Goal: Obtain resource: Obtain resource

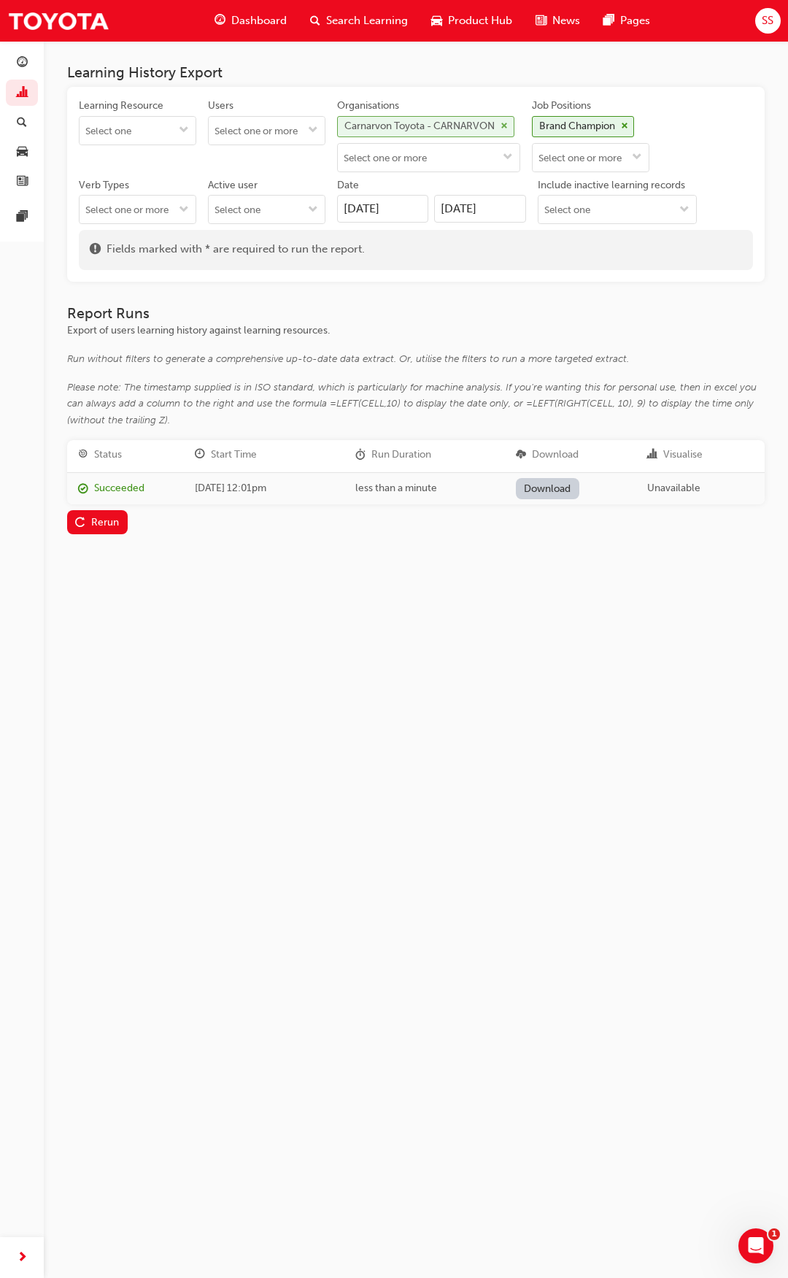
click at [508, 122] on span "cross-icon" at bounding box center [504, 126] width 7 height 9
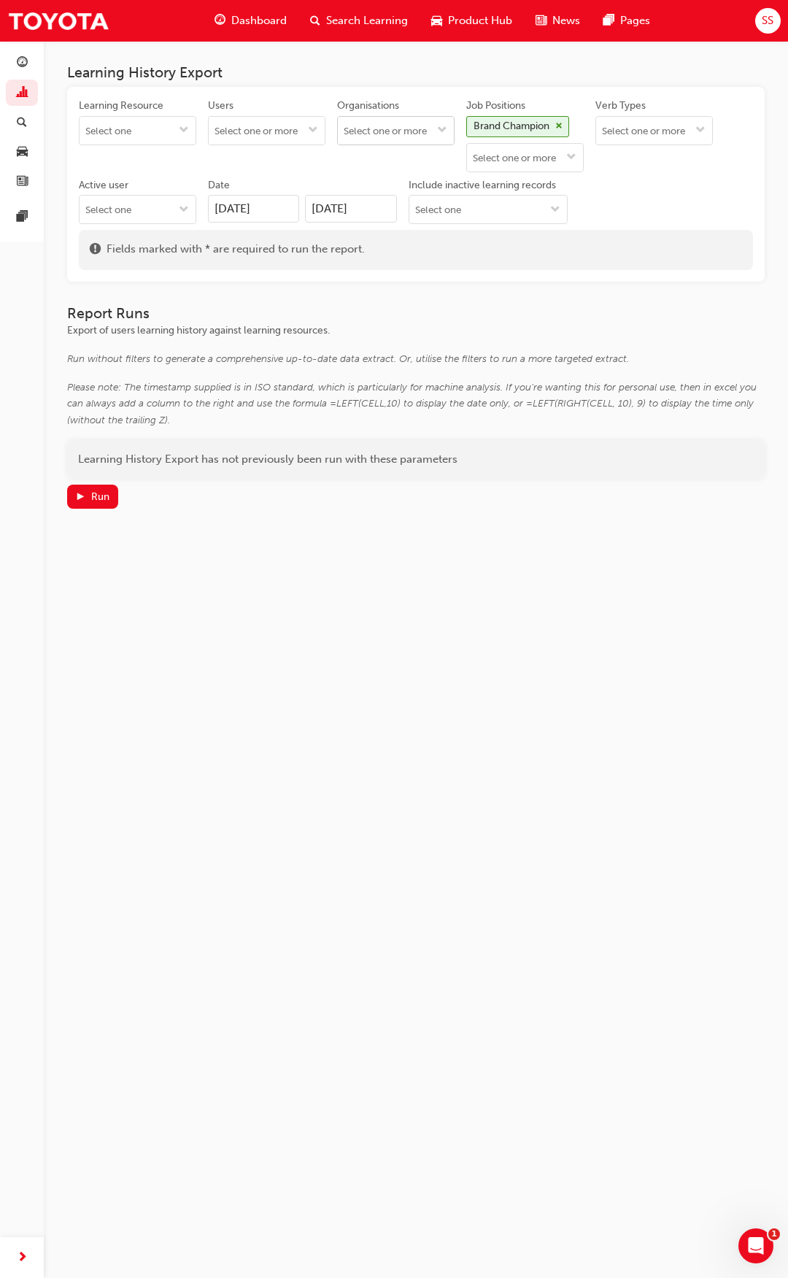
click at [417, 131] on input "Organisations" at bounding box center [396, 131] width 116 height 28
type input "grand"
click at [402, 261] on li "Grand Toyota - CLARKSON" at bounding box center [395, 255] width 117 height 44
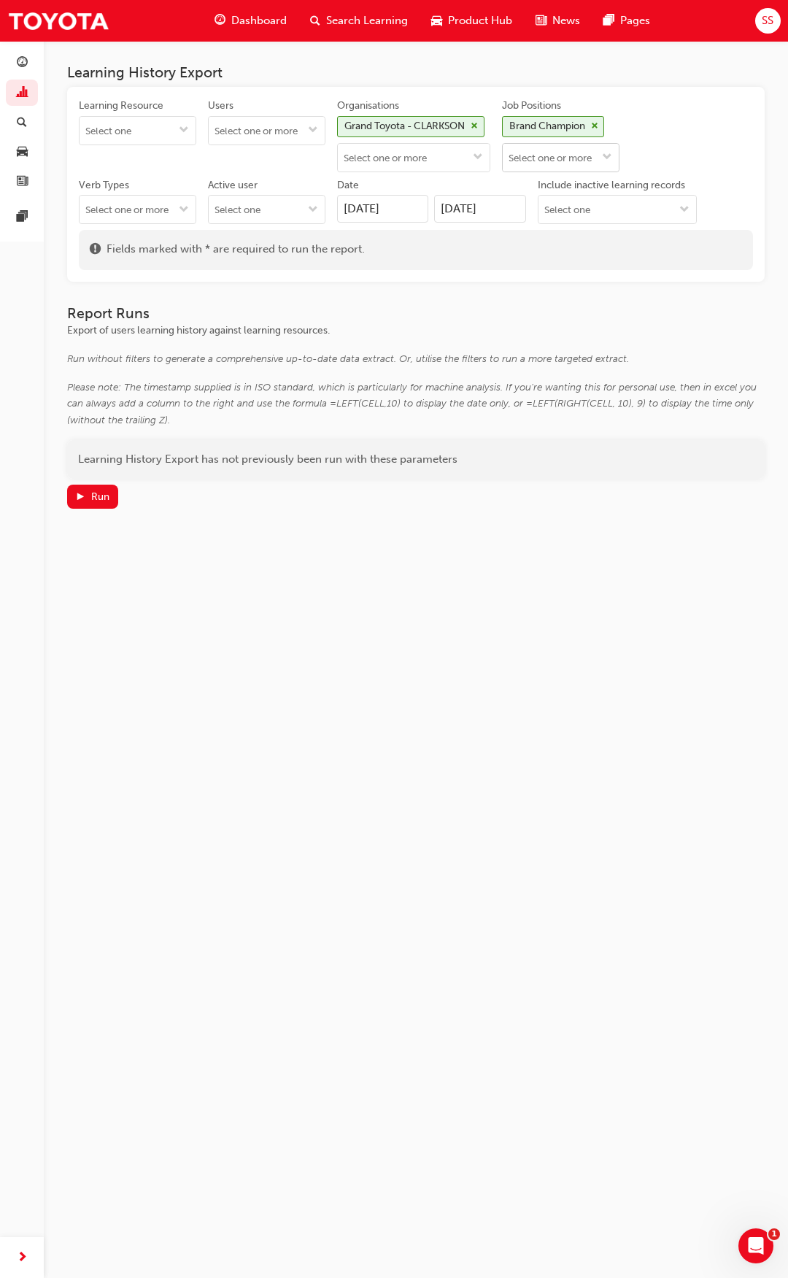
click at [617, 160] on input "Job Positions Brand Champion" at bounding box center [561, 158] width 116 height 28
type input "custom"
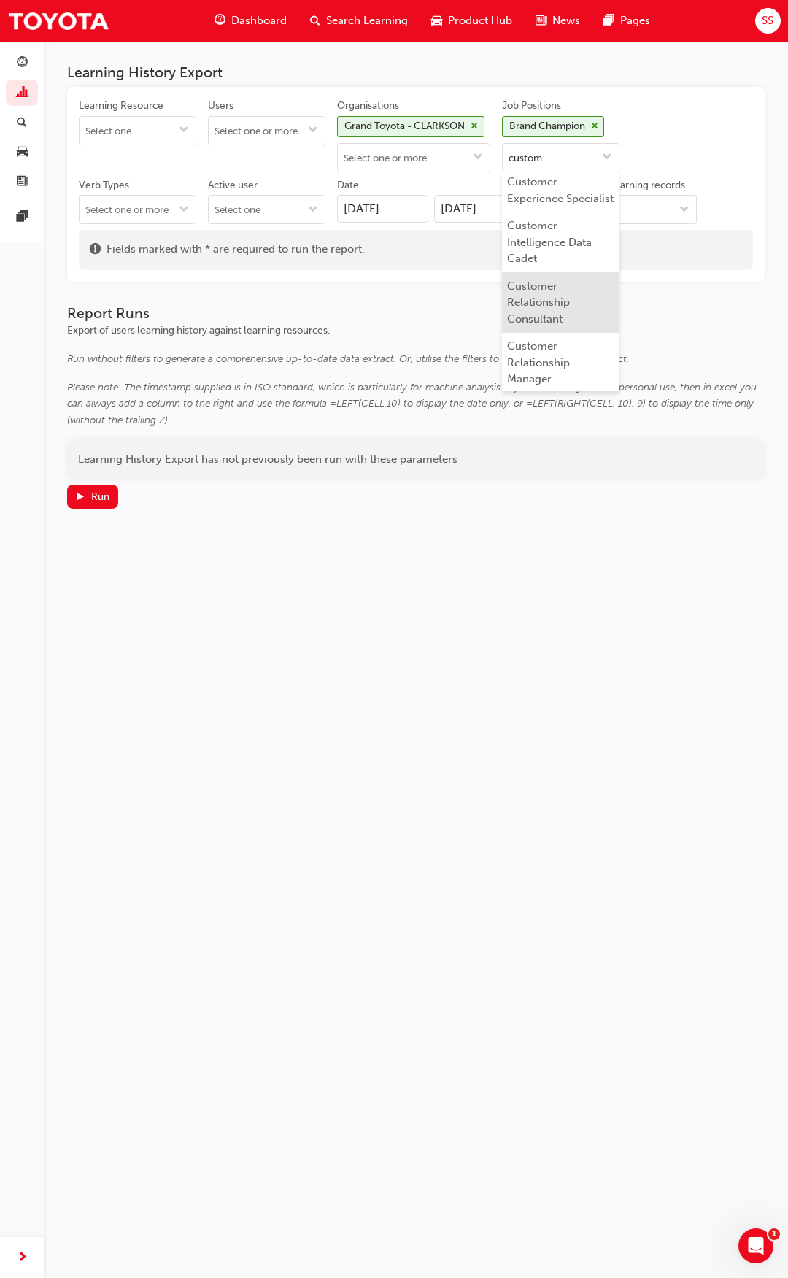
scroll to position [146, 0]
click at [604, 302] on li "Customer Relationship Consultant" at bounding box center [560, 280] width 117 height 61
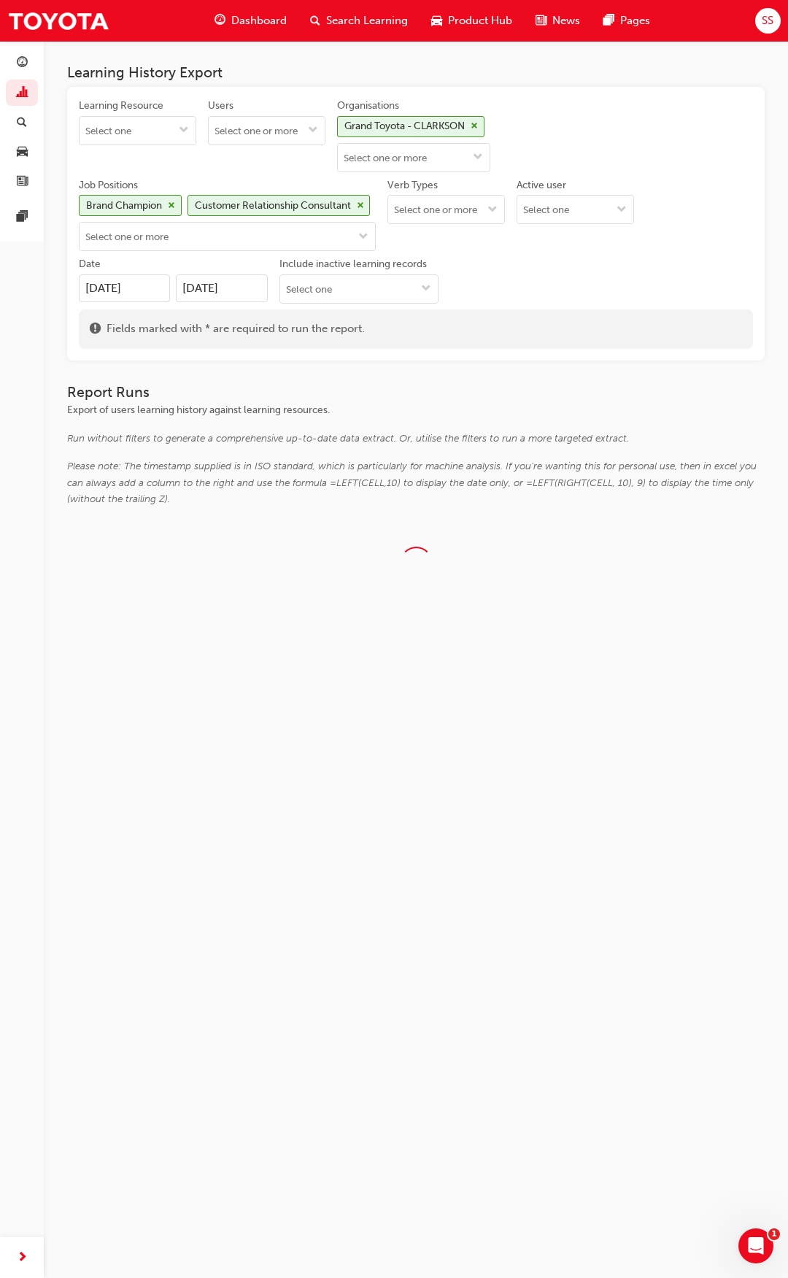
scroll to position [0, 0]
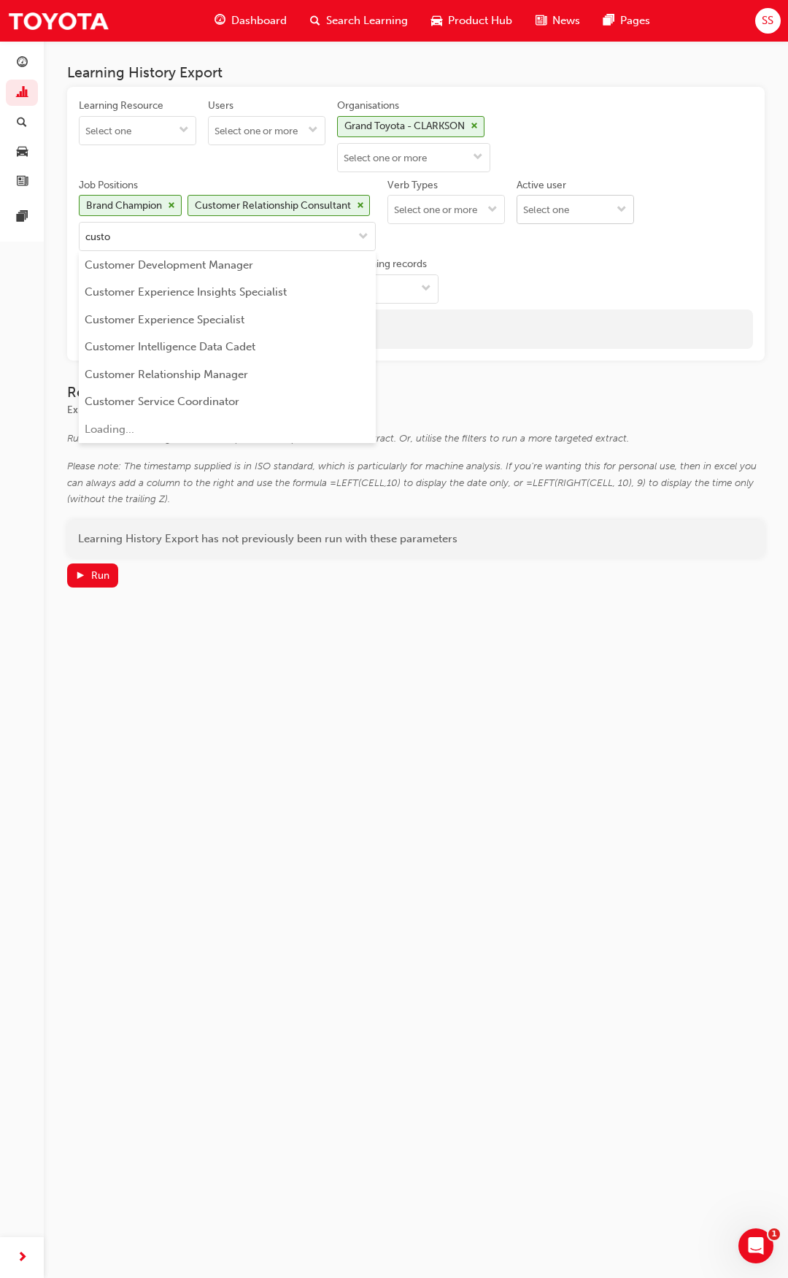
type input "custom"
click at [280, 377] on li "Customer Relationship Manager" at bounding box center [227, 374] width 297 height 28
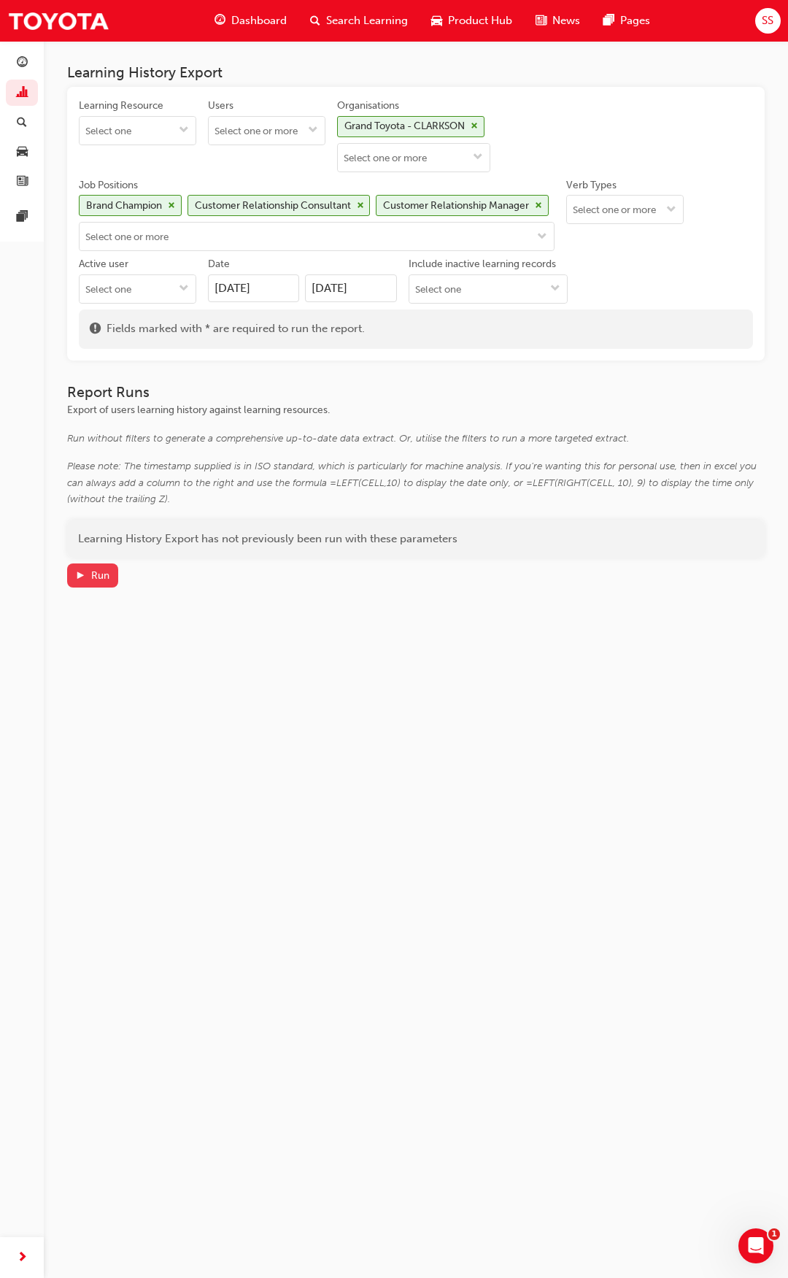
click at [101, 569] on div "Run" at bounding box center [100, 575] width 18 height 12
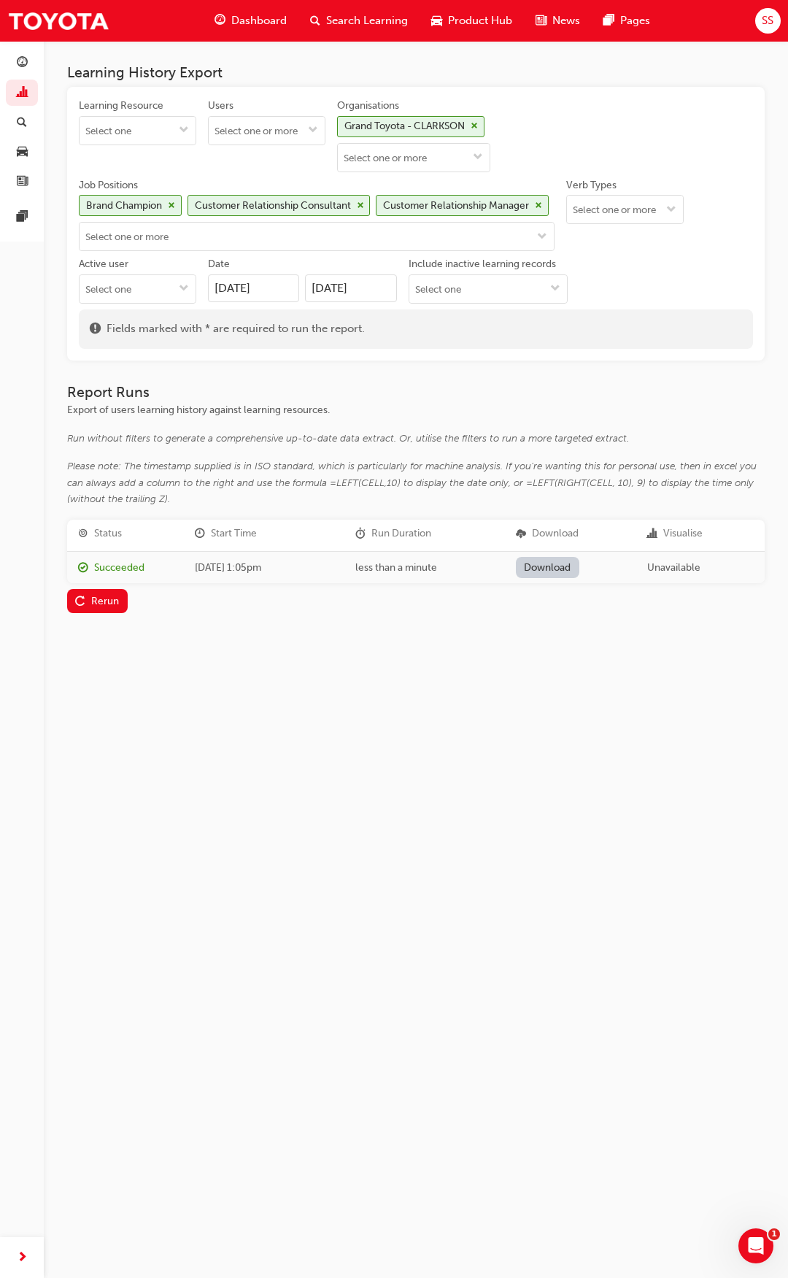
click at [628, 687] on div "Learning History Export Learning Resource Users Organisations Grand Toyota - CL…" at bounding box center [394, 639] width 788 height 1278
click at [559, 572] on link "Download" at bounding box center [547, 567] width 63 height 21
click at [541, 204] on span "cross-icon" at bounding box center [538, 205] width 7 height 9
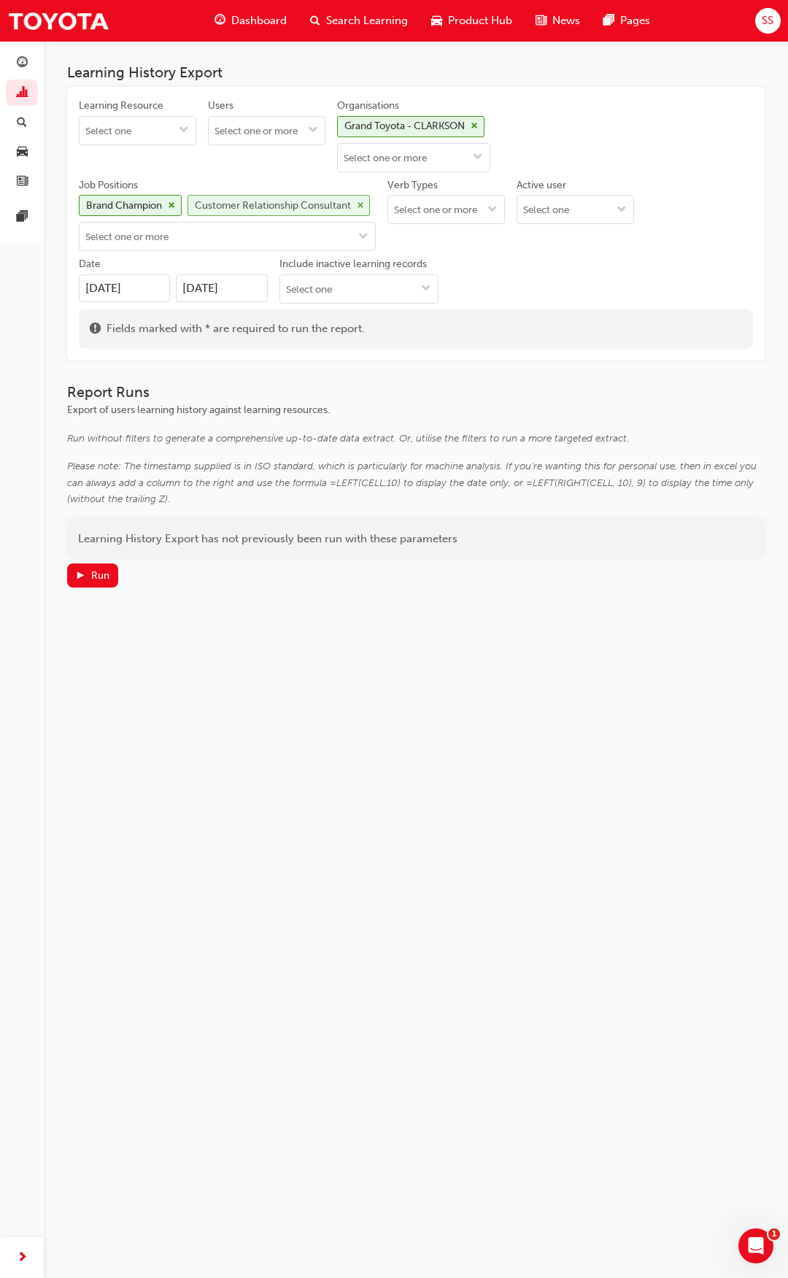
click at [360, 202] on span "cross-icon" at bounding box center [360, 205] width 7 height 9
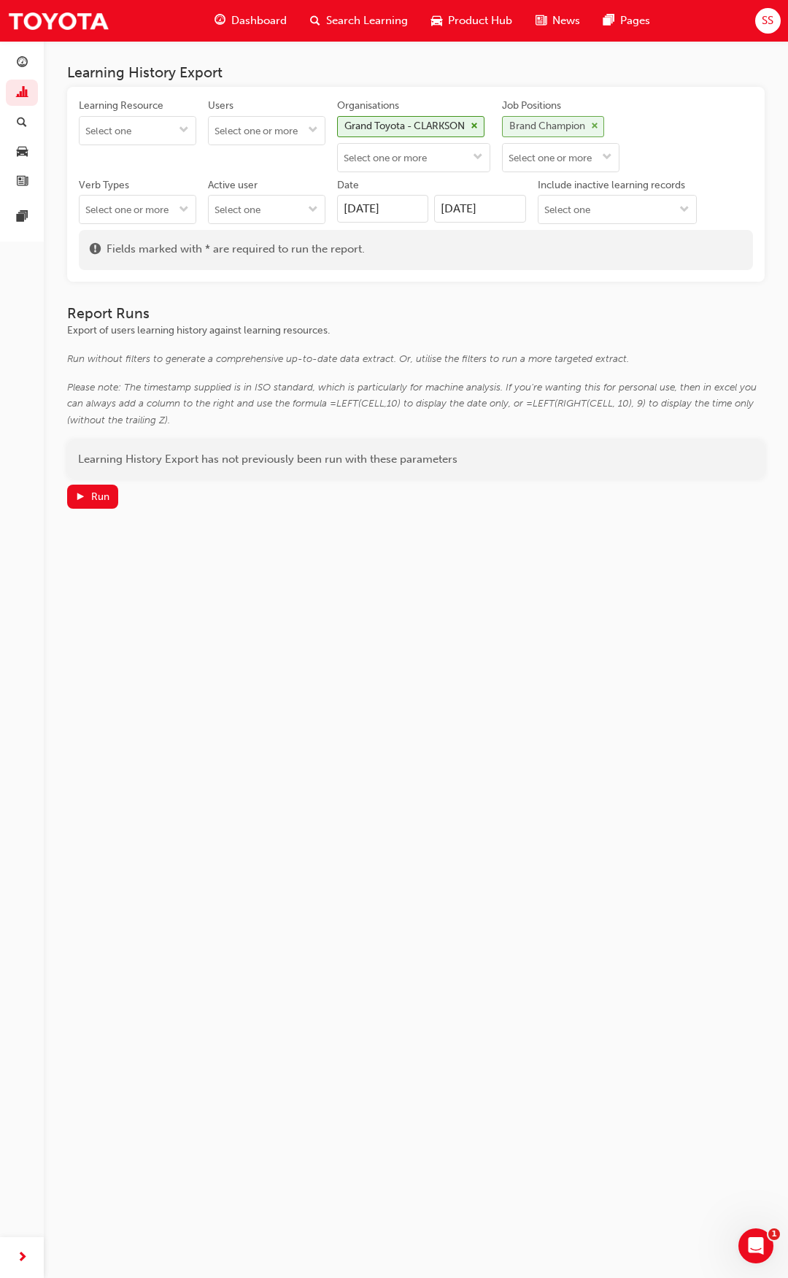
click at [598, 126] on span "cross-icon" at bounding box center [594, 126] width 7 height 9
click at [619, 126] on input "Job Positions" at bounding box center [561, 131] width 116 height 28
type input "sales con"
click at [609, 155] on li "Sales Consultant" at bounding box center [560, 159] width 117 height 28
type input "flee"
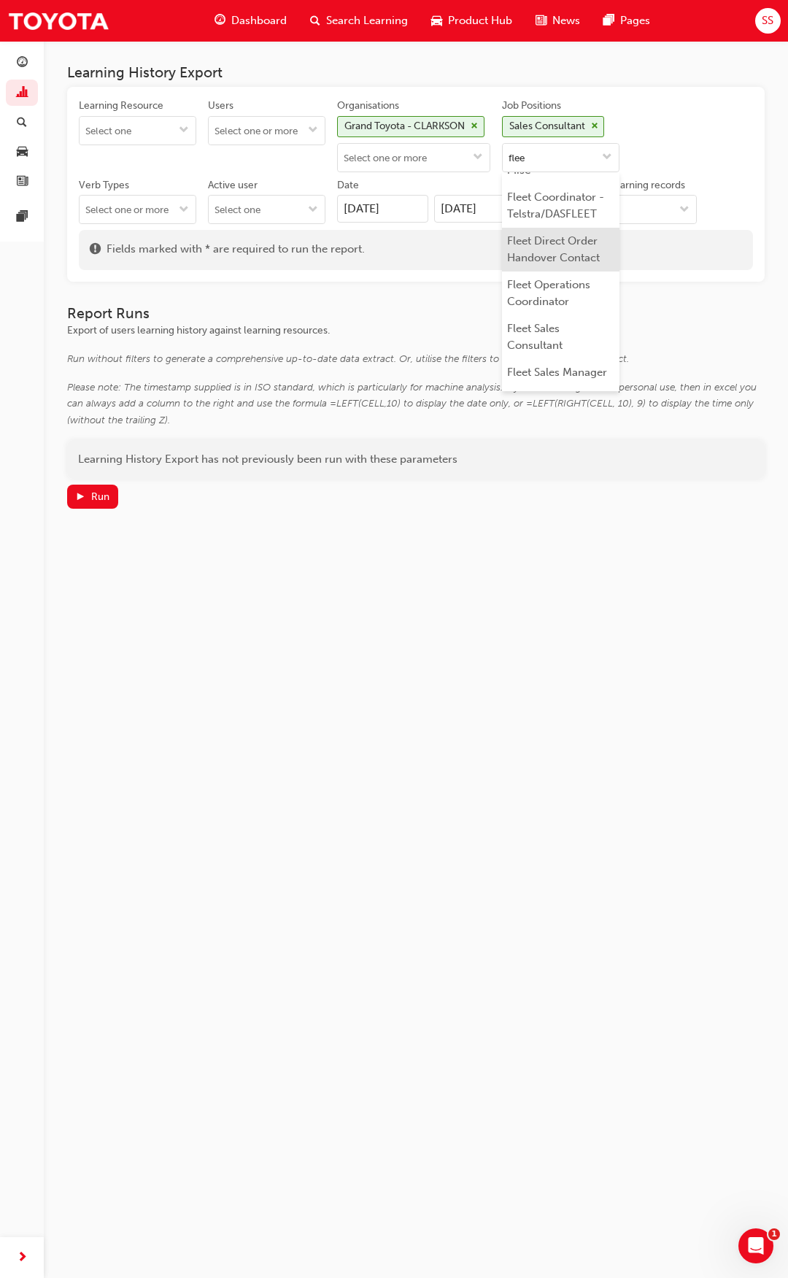
scroll to position [146, 0]
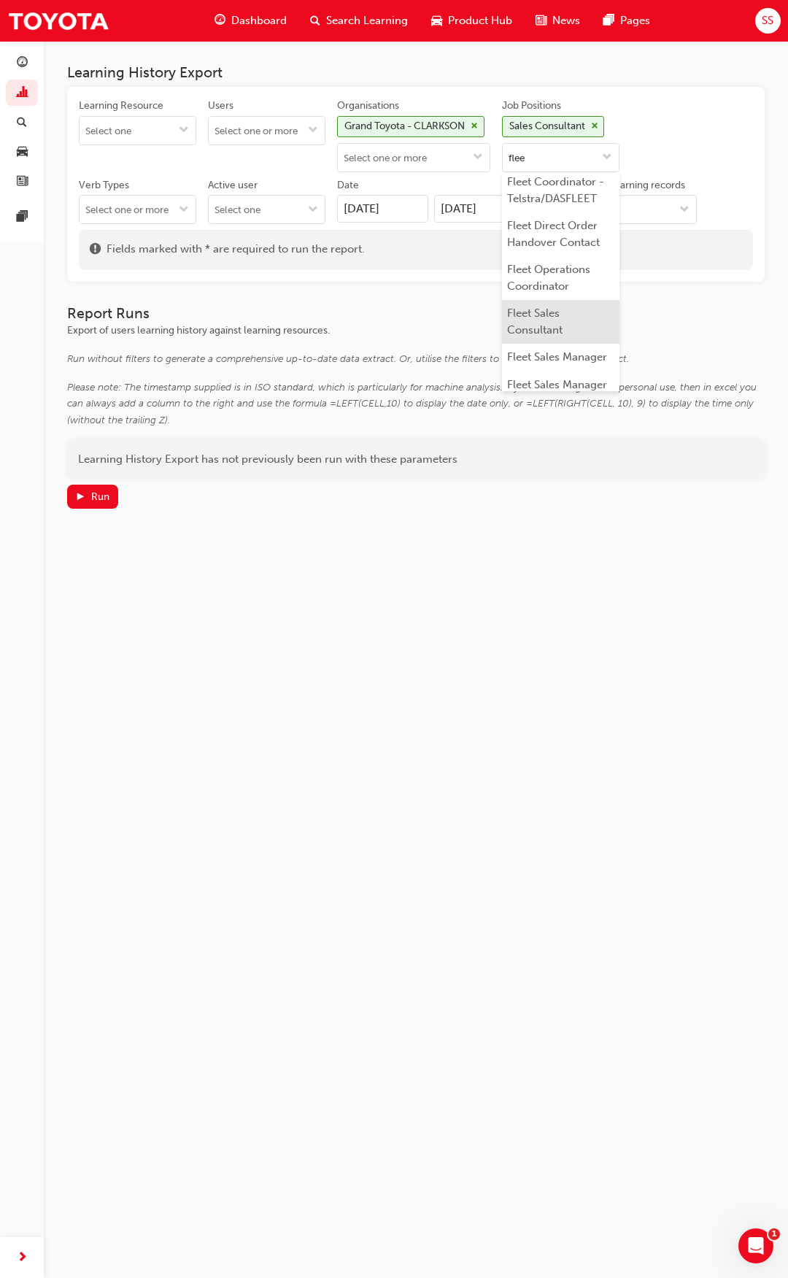
click at [594, 311] on li "Fleet Sales Consultant" at bounding box center [560, 322] width 117 height 44
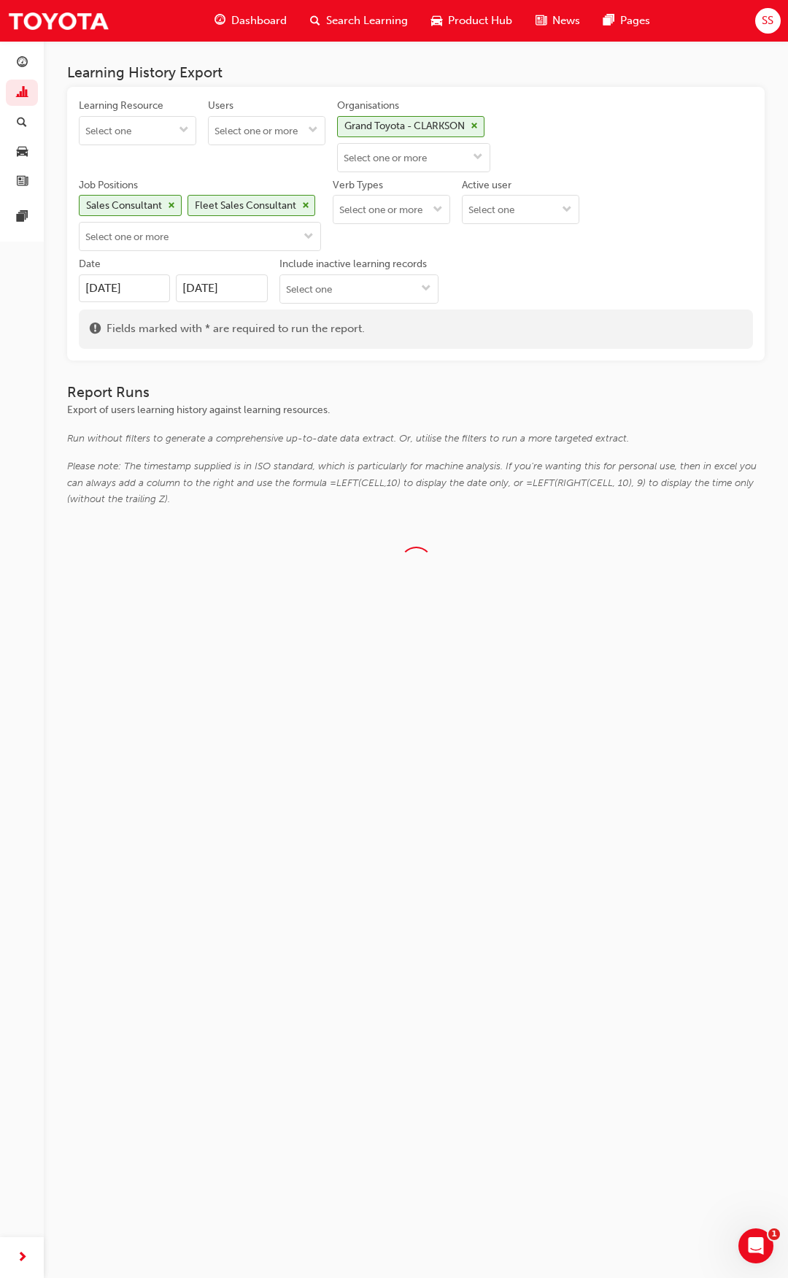
scroll to position [0, 0]
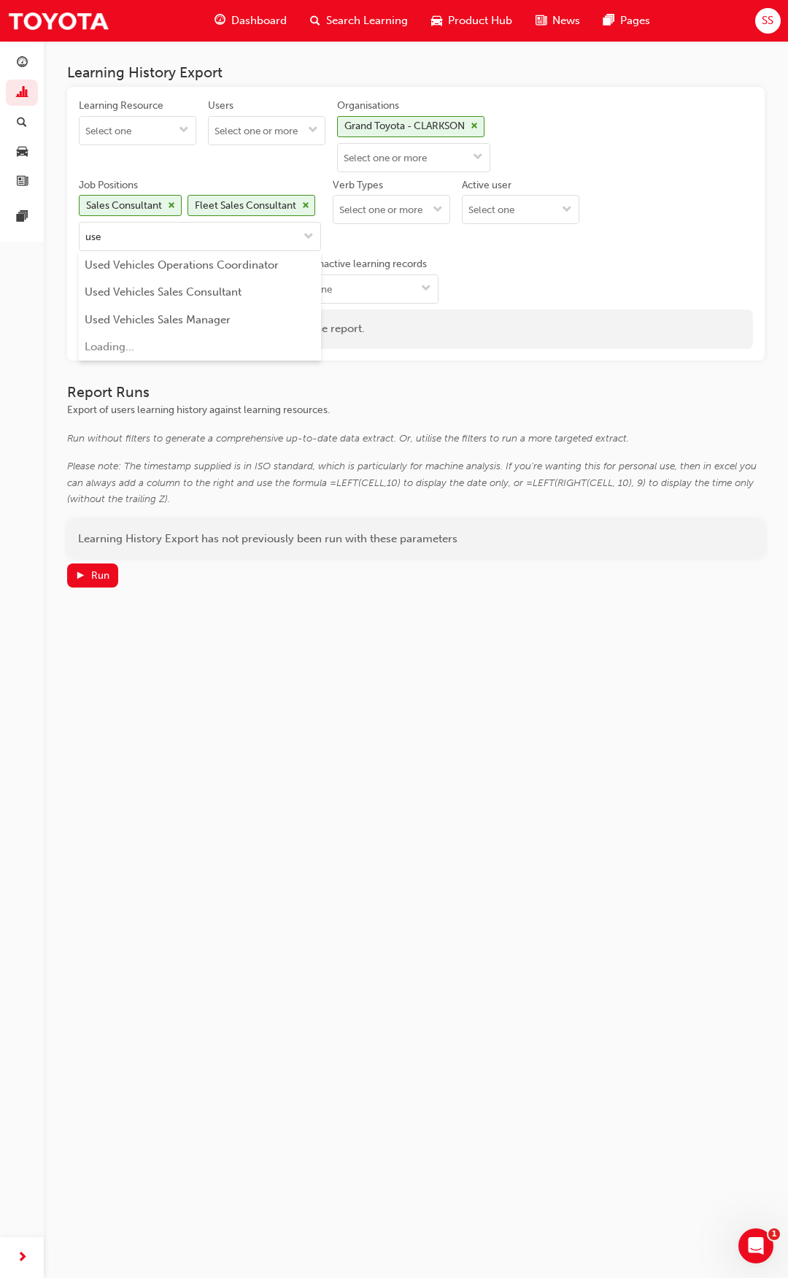
type input "used"
click at [275, 293] on li "Used Vehicles Sales Consultant" at bounding box center [200, 293] width 242 height 28
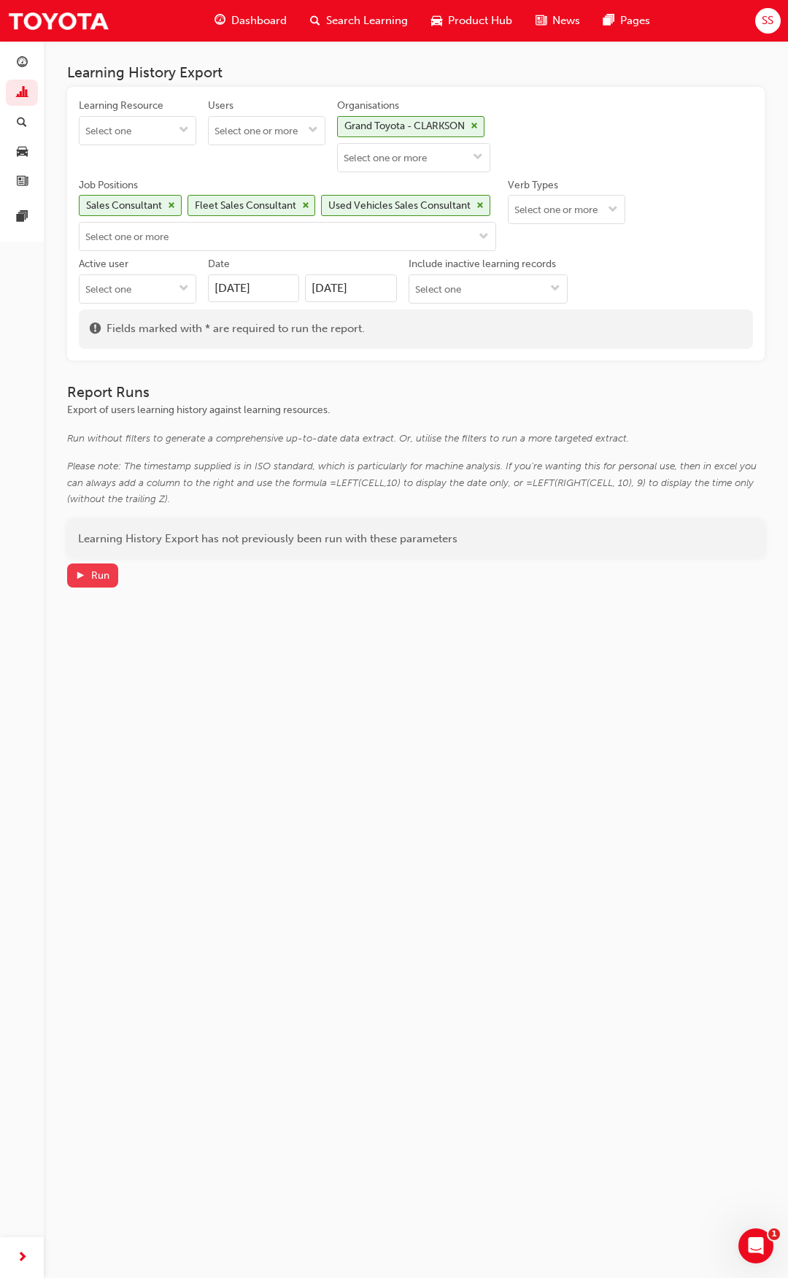
click at [82, 578] on span "play-icon" at bounding box center [80, 577] width 10 height 12
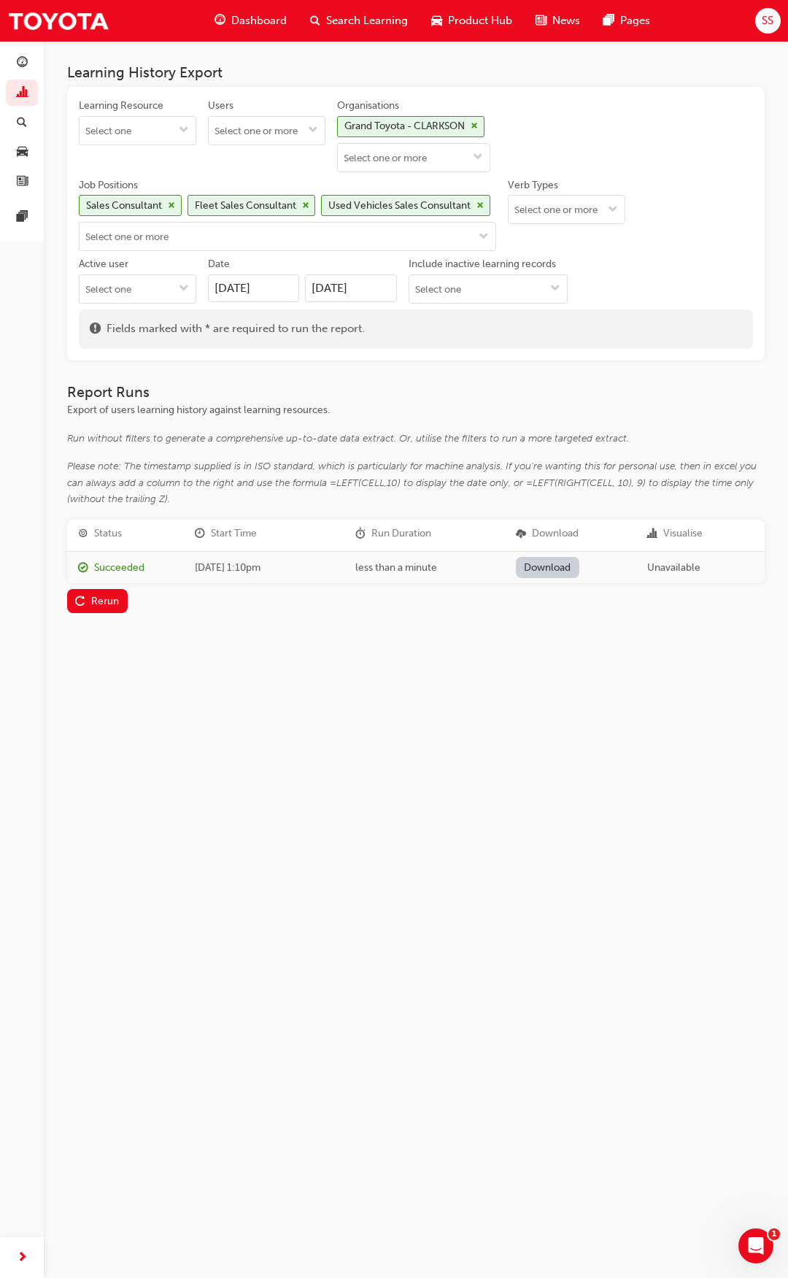
click at [568, 567] on link "Download" at bounding box center [547, 567] width 63 height 21
click at [417, 746] on div "Learning History Export Learning Resource Users Organisations Grand Toyota - CL…" at bounding box center [394, 639] width 788 height 1278
click at [551, 372] on div "Learning History Export Learning Resource Users Organisations Grand Toyota - CL…" at bounding box center [416, 327] width 698 height 572
click at [529, 574] on link "Download" at bounding box center [547, 567] width 63 height 21
click at [749, 422] on div "Report Runs Export of users learning history against learning resources. Run wi…" at bounding box center [416, 498] width 698 height 229
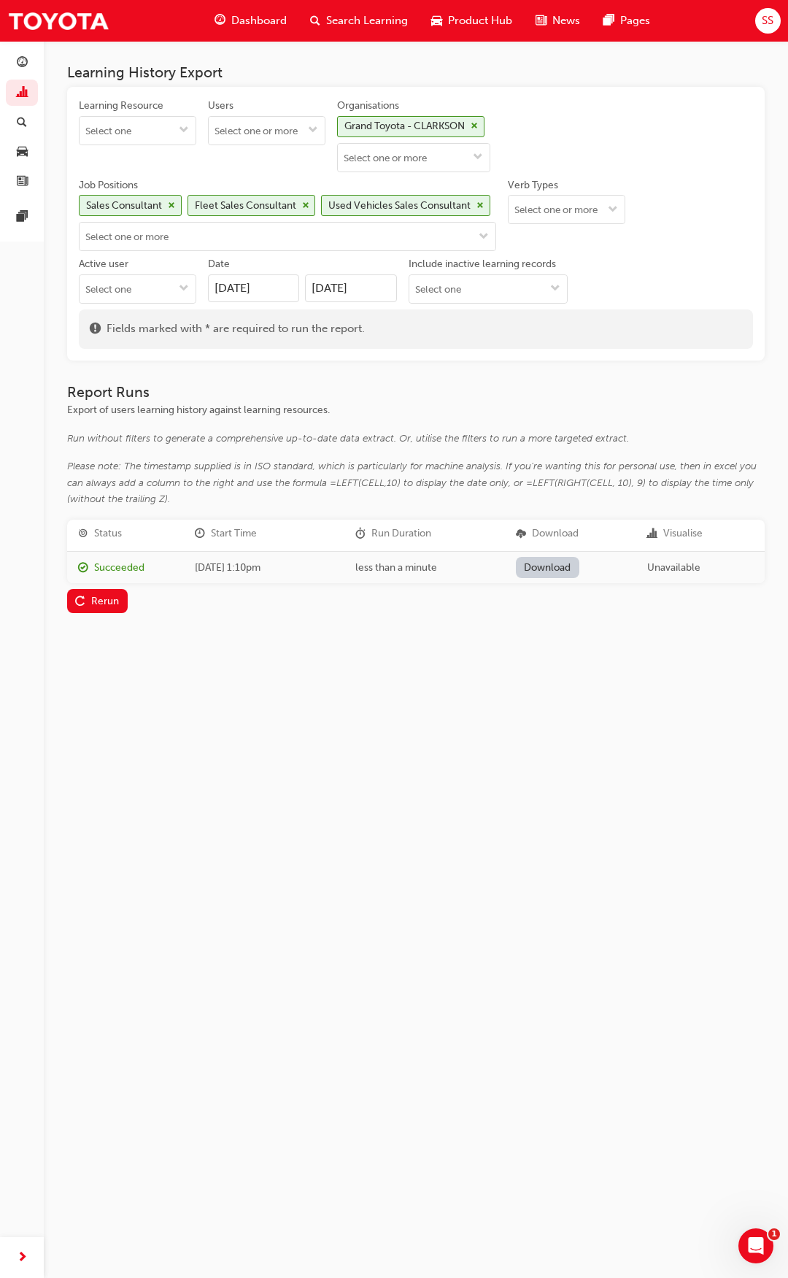
click at [478, 124] on span "cross-icon" at bounding box center [474, 126] width 7 height 9
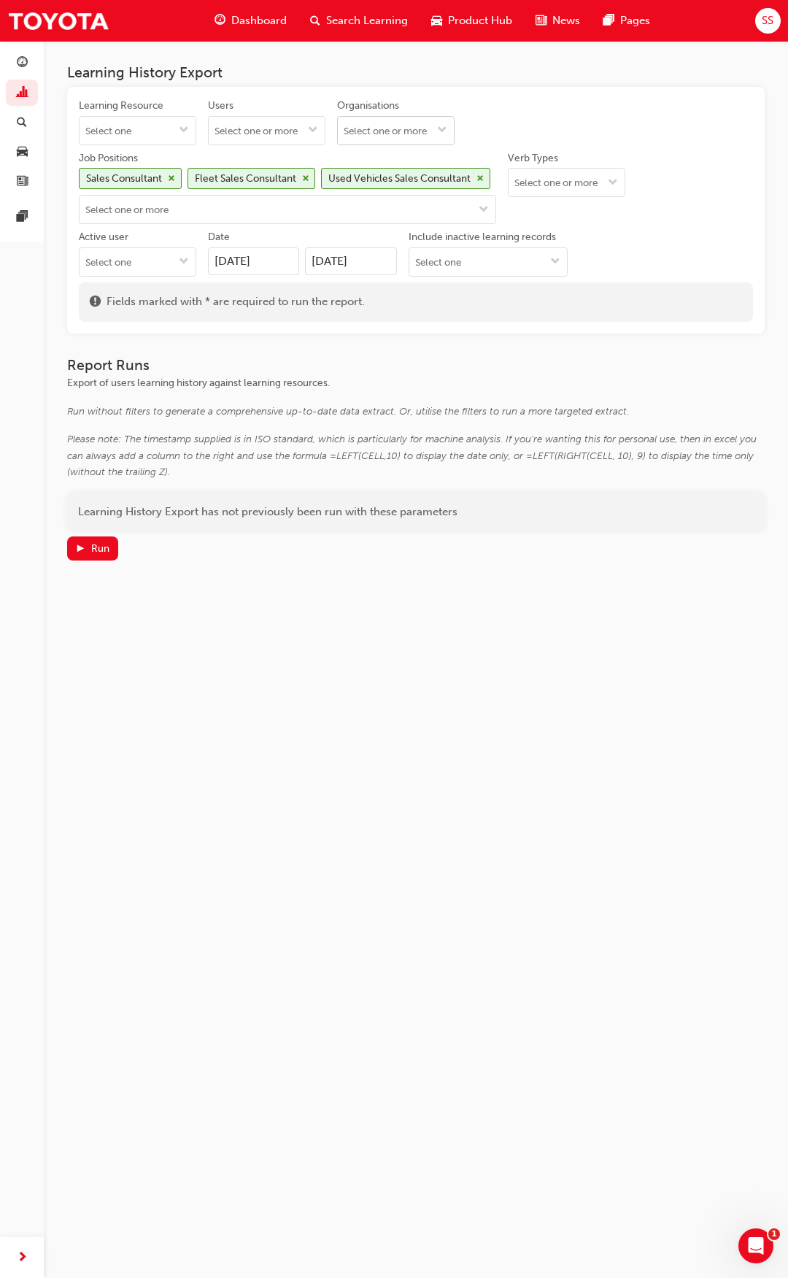
click at [453, 127] on input "Organisations" at bounding box center [396, 131] width 116 height 28
type input "grand"
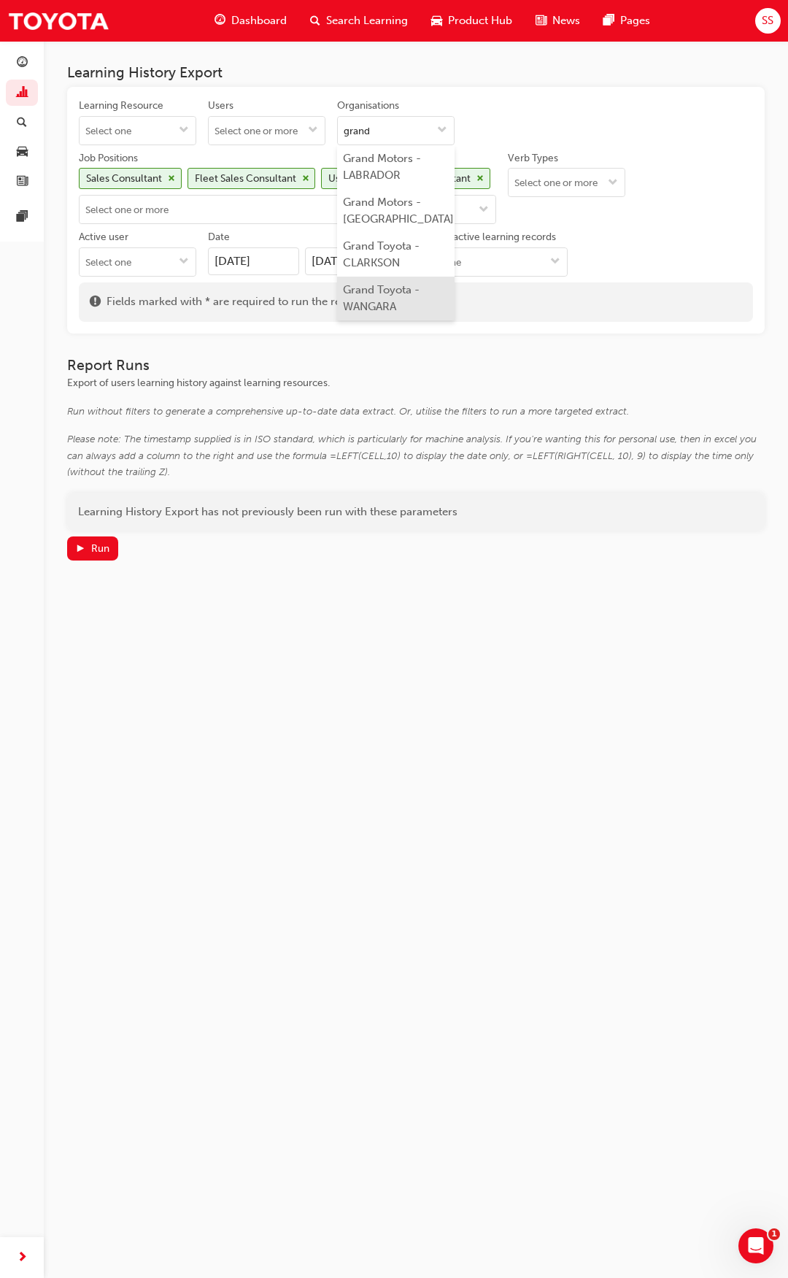
click at [385, 293] on li "Grand Toyota - WANGARA" at bounding box center [395, 299] width 117 height 44
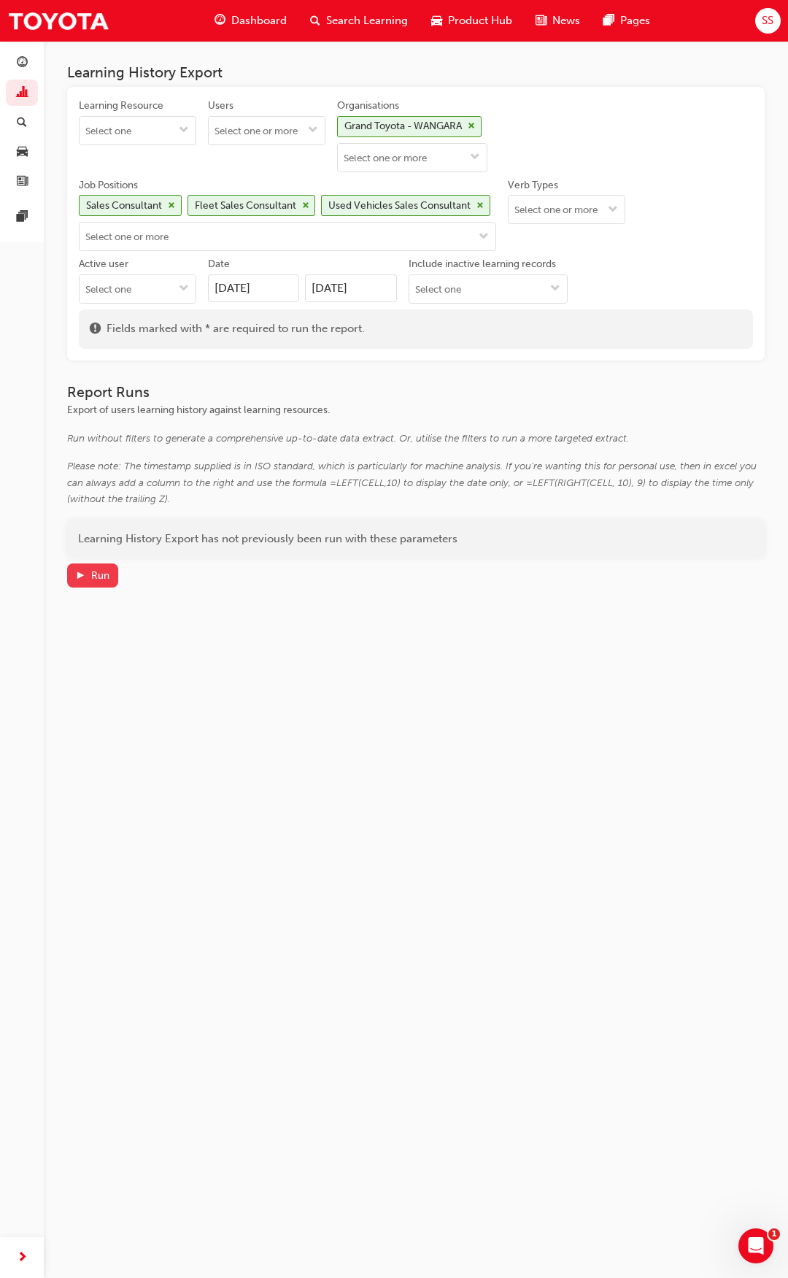
click at [104, 581] on div "Run" at bounding box center [100, 575] width 18 height 12
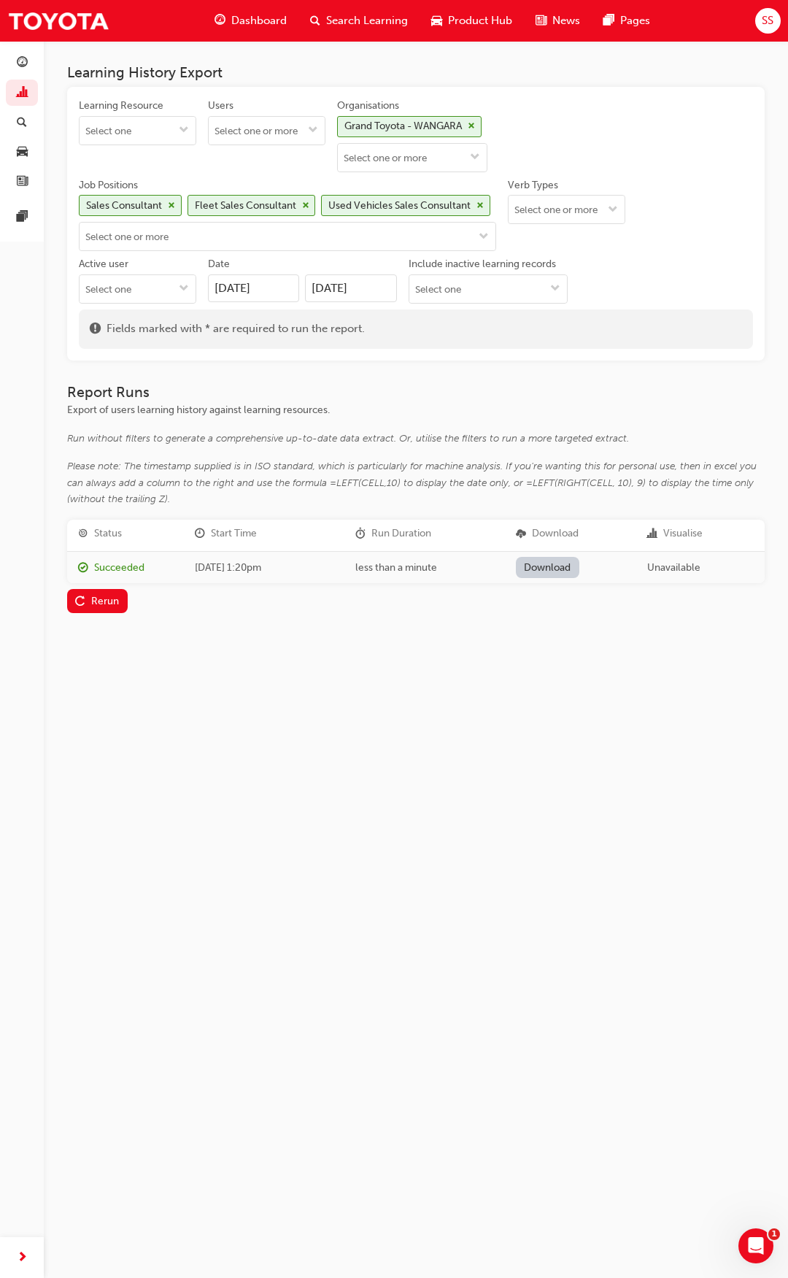
click at [566, 575] on link "Download" at bounding box center [547, 567] width 63 height 21
drag, startPoint x: 479, startPoint y: 205, endPoint x: 470, endPoint y: 207, distance: 8.9
click at [479, 205] on span "cross-icon" at bounding box center [480, 205] width 7 height 9
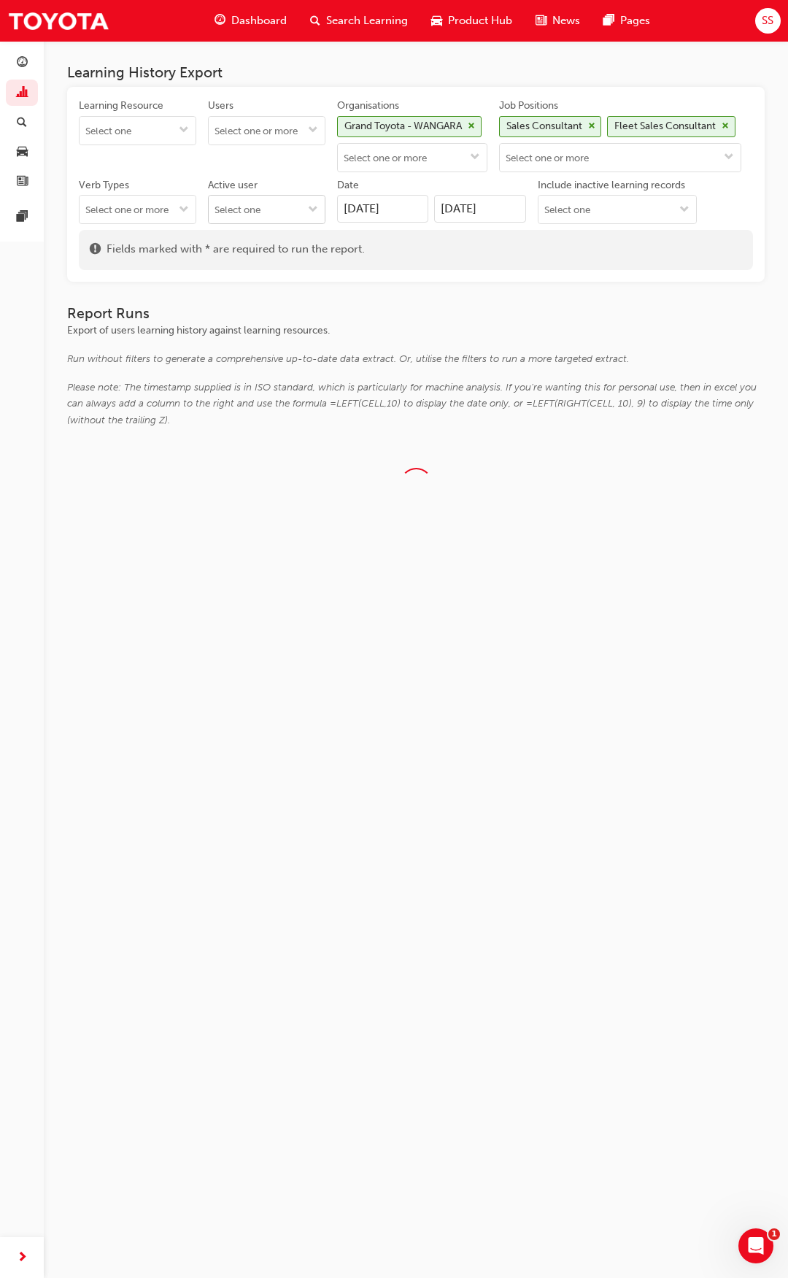
click at [722, 131] on span "cross-icon" at bounding box center [725, 126] width 7 height 9
click at [595, 125] on span "cross-icon" at bounding box center [591, 126] width 7 height 9
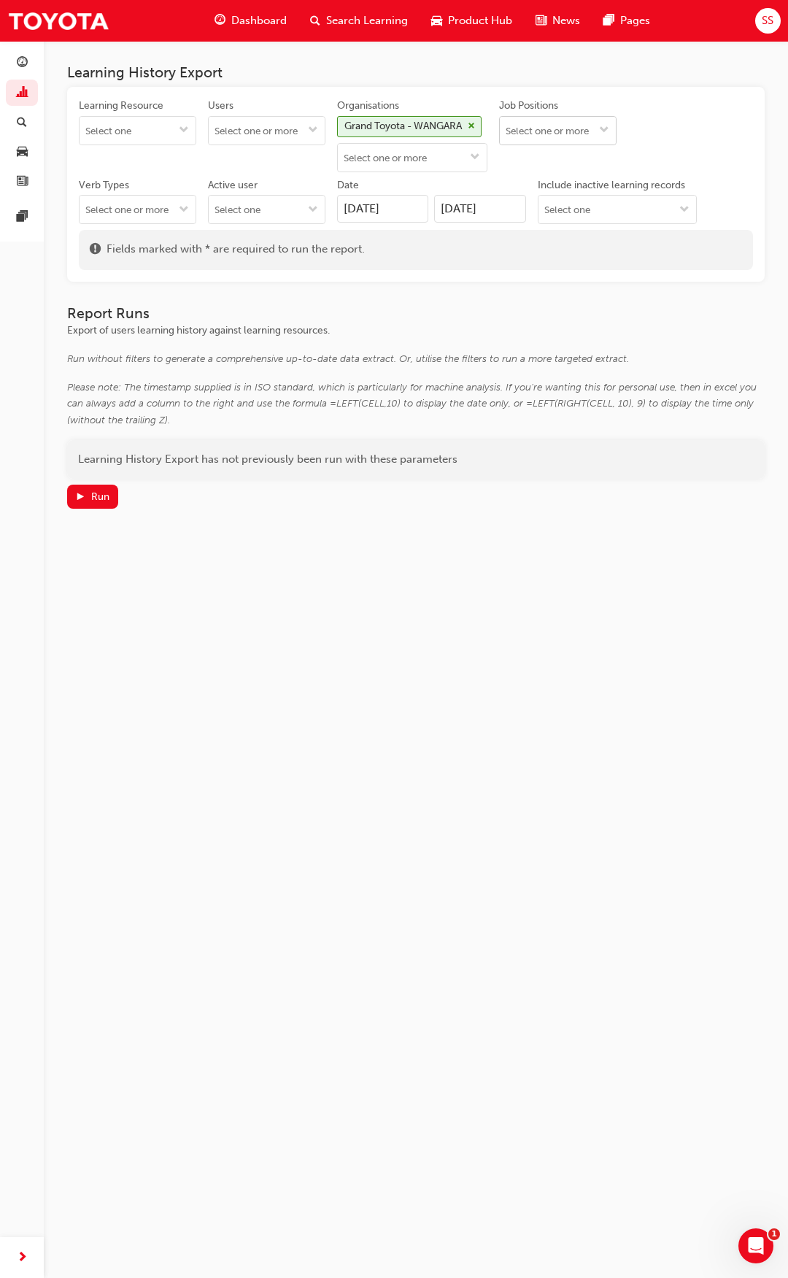
click at [610, 132] on input "Job Positions" at bounding box center [558, 131] width 116 height 28
type input "brand"
click at [596, 160] on li "Brand Champion" at bounding box center [557, 159] width 117 height 28
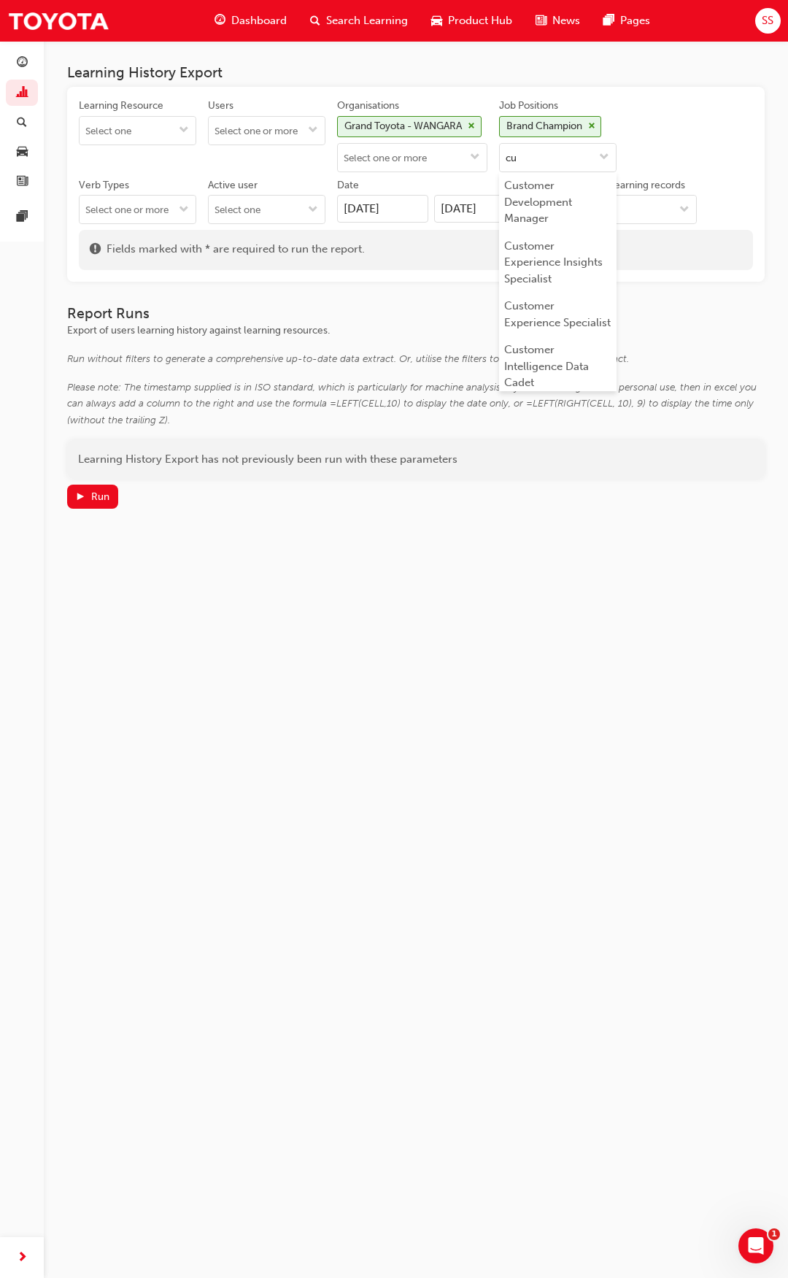
type input "cus"
click at [614, 363] on li "Customer Relationship Consultant" at bounding box center [557, 353] width 117 height 61
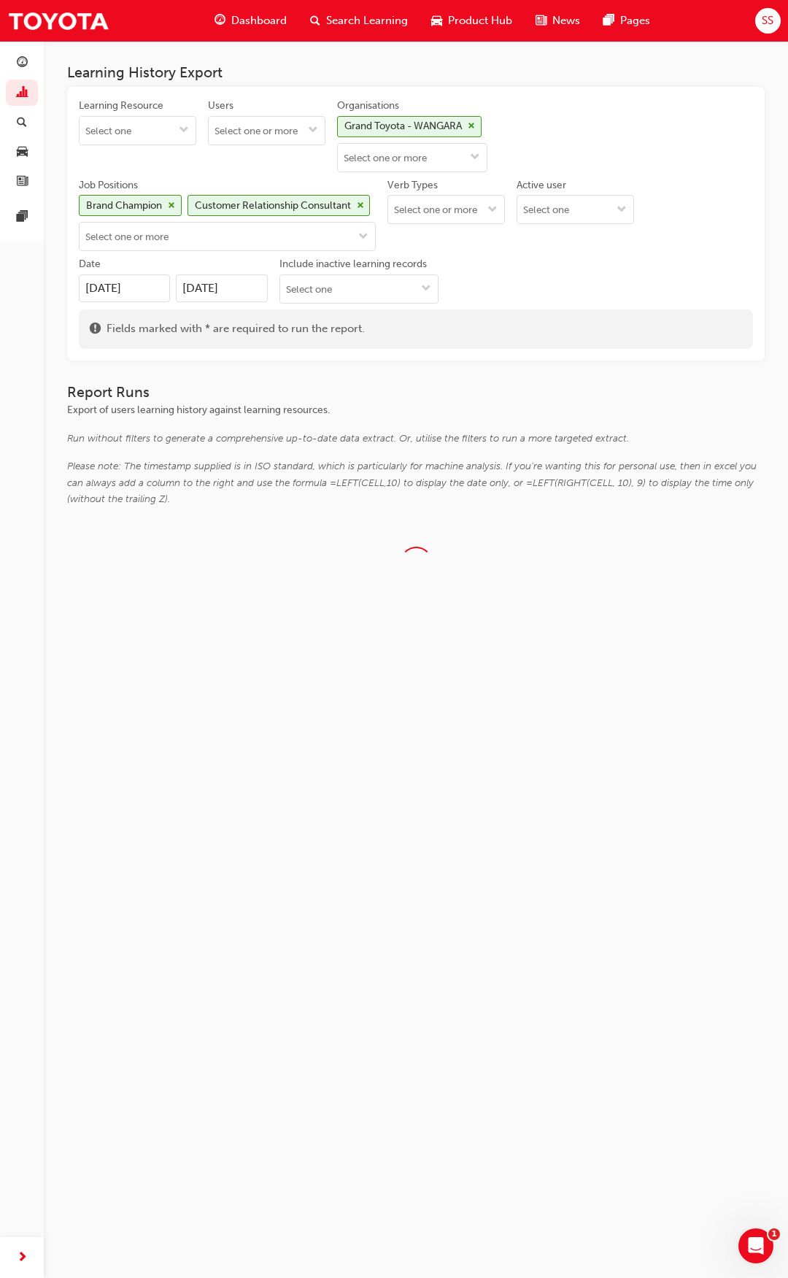
scroll to position [0, 0]
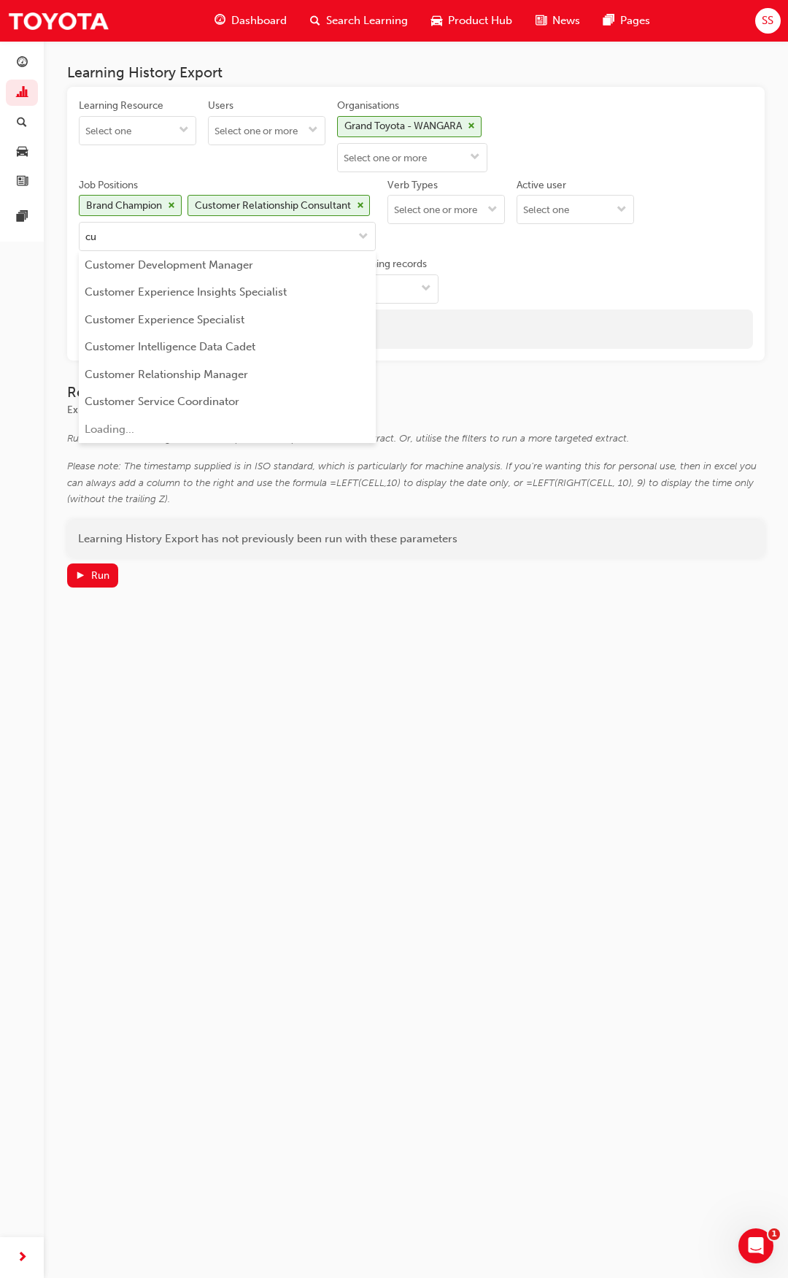
type input "cus"
click at [287, 362] on li "Customer Relationship Manager" at bounding box center [227, 374] width 297 height 28
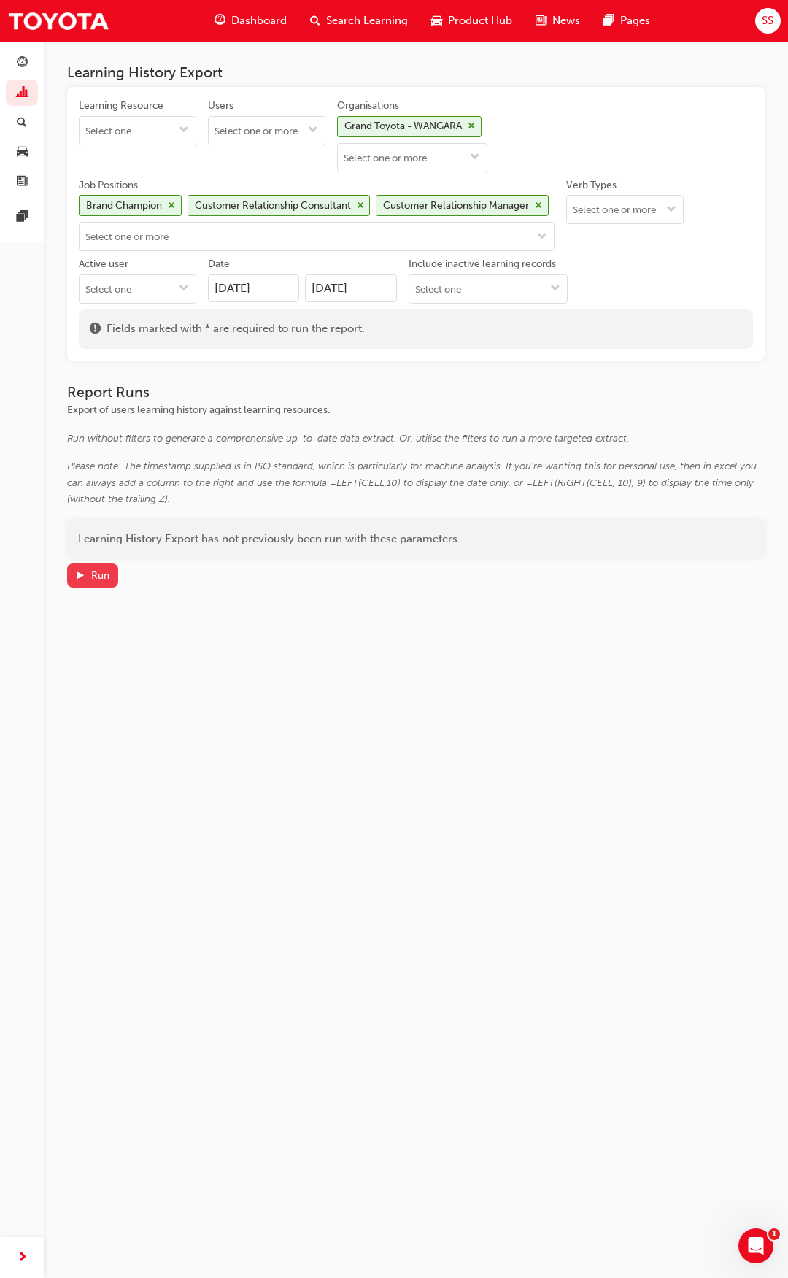
click at [102, 565] on button "Run" at bounding box center [92, 575] width 51 height 24
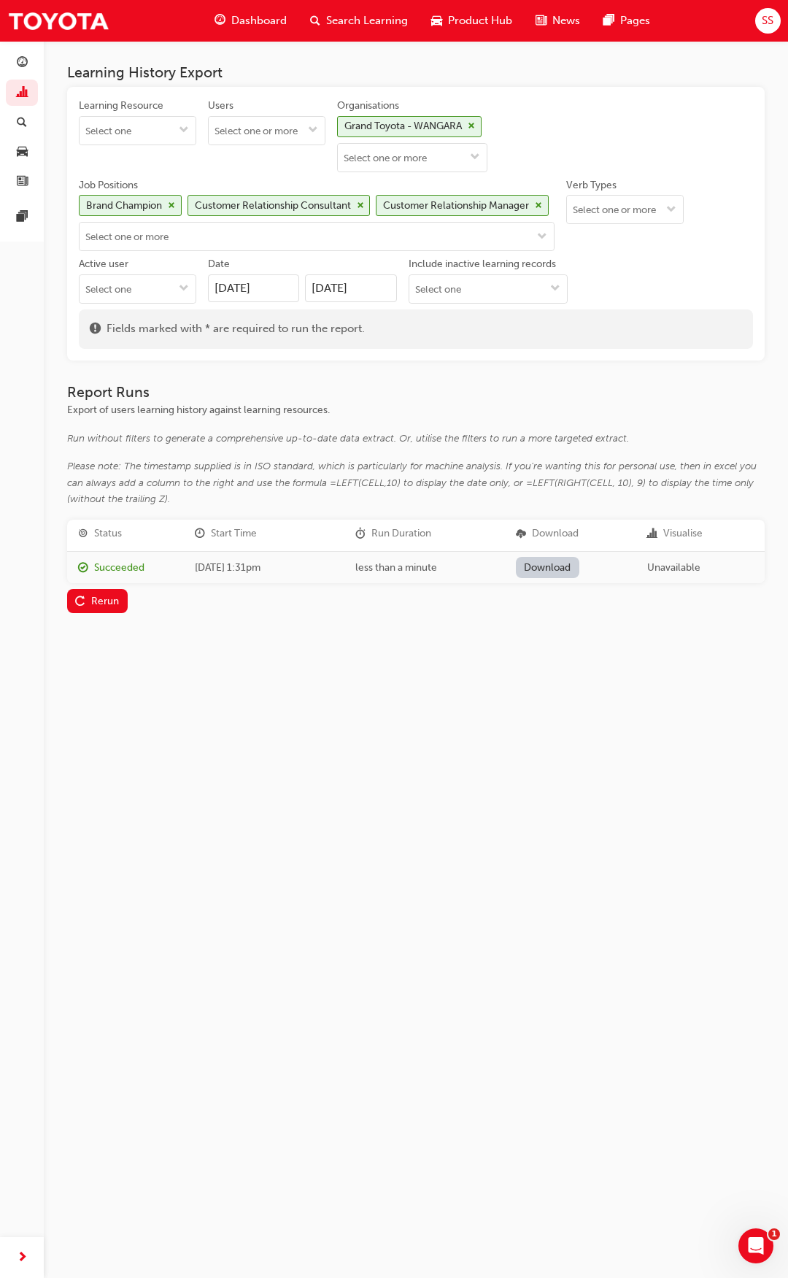
click at [529, 565] on link "Download" at bounding box center [547, 567] width 63 height 21
click at [683, 392] on h3 "Report Runs" at bounding box center [416, 392] width 698 height 17
click at [482, 126] on div "Grand Toyota - WANGARA" at bounding box center [409, 126] width 144 height 21
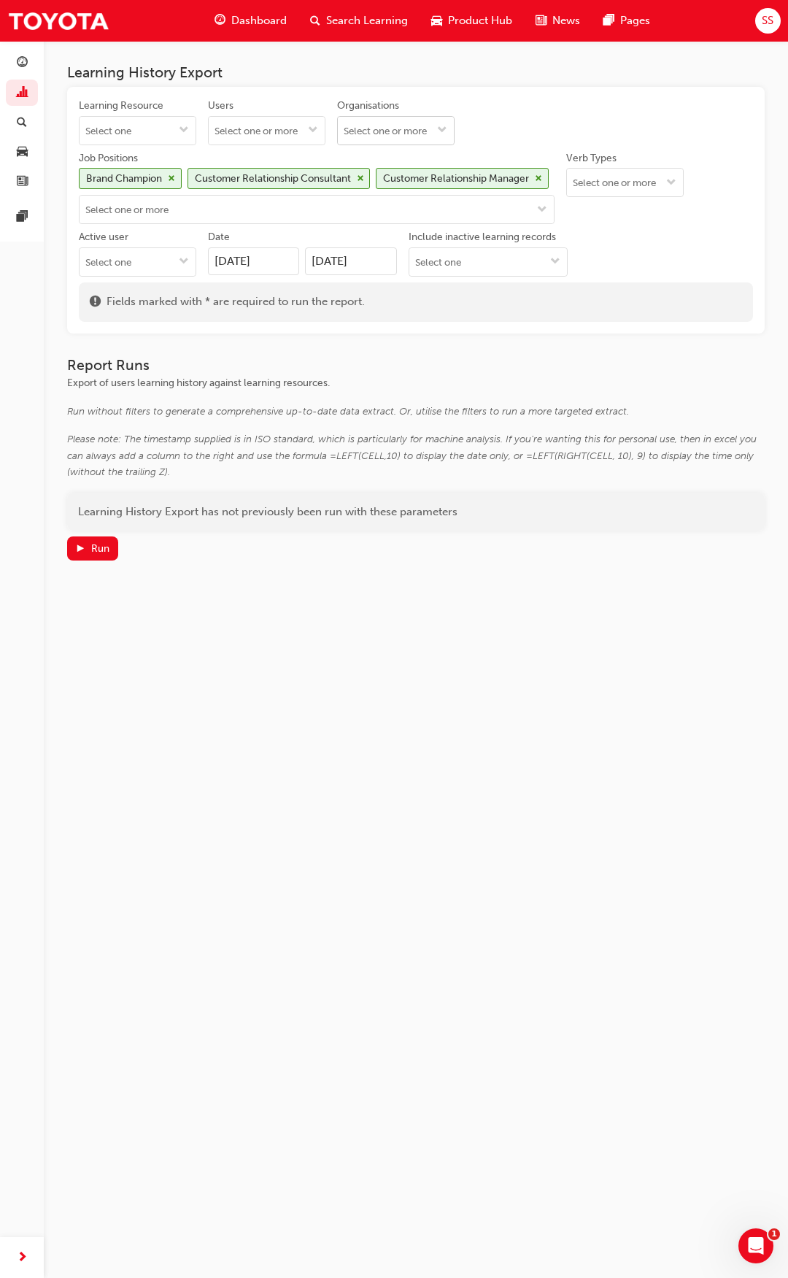
click at [450, 140] on input "Organisations" at bounding box center [396, 131] width 116 height 28
type input "melv"
click at [444, 161] on li "Melville Toyota - MELVILLE" at bounding box center [395, 167] width 117 height 44
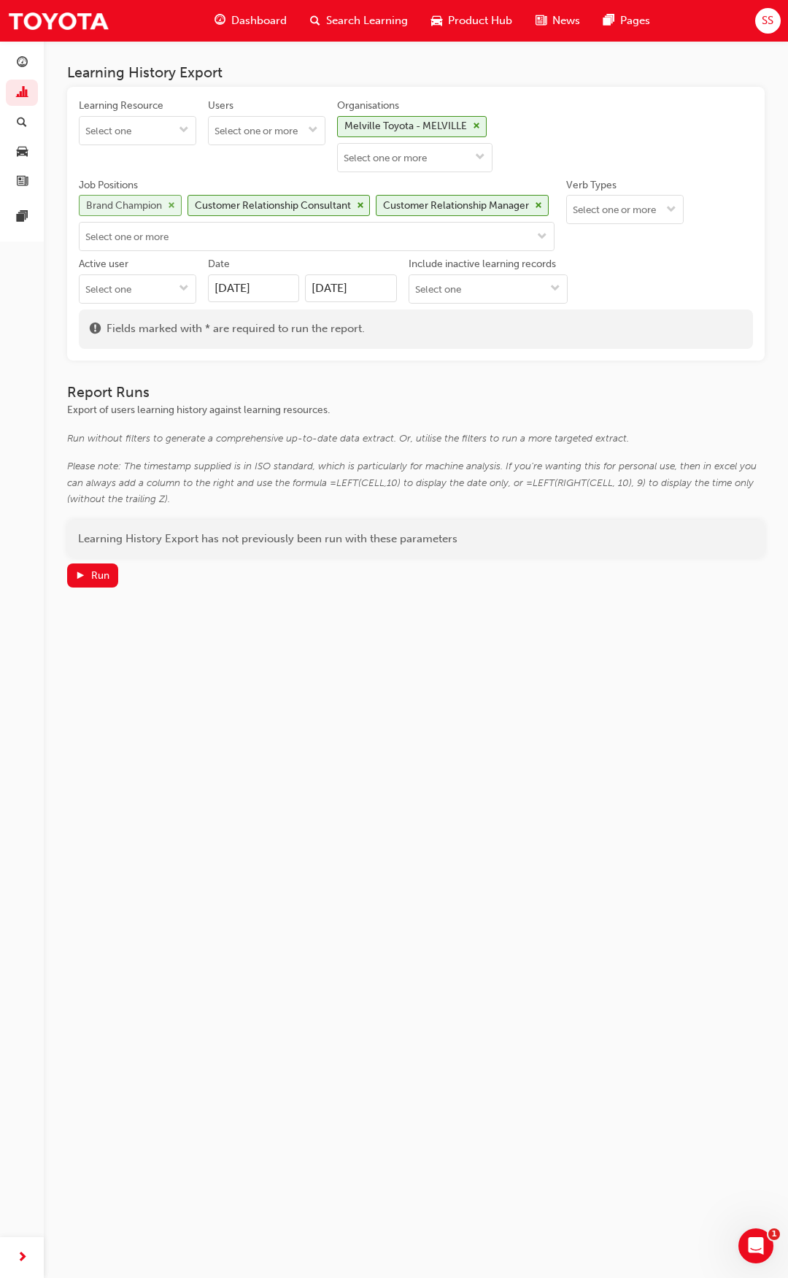
click at [169, 206] on span "cross-icon" at bounding box center [171, 205] width 7 height 9
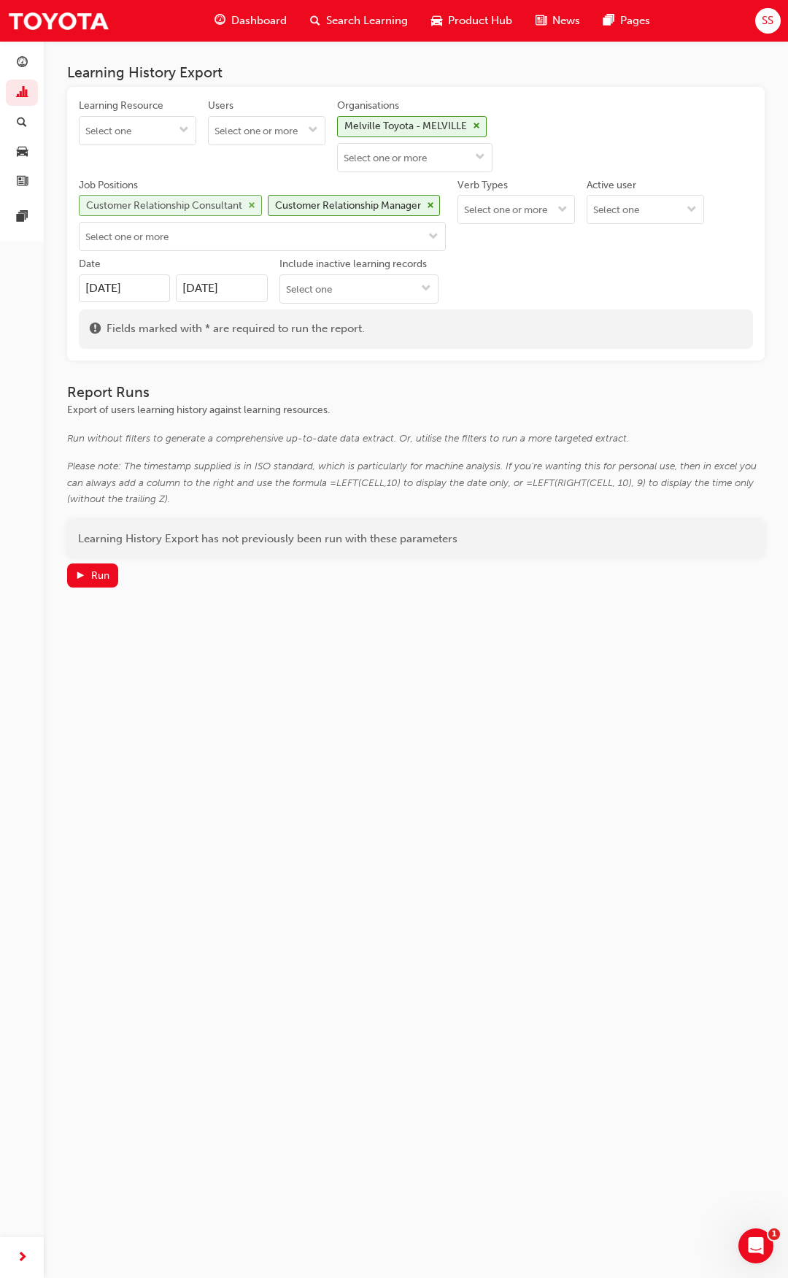
click at [259, 204] on div "Customer Relationship Consultant" at bounding box center [170, 205] width 183 height 21
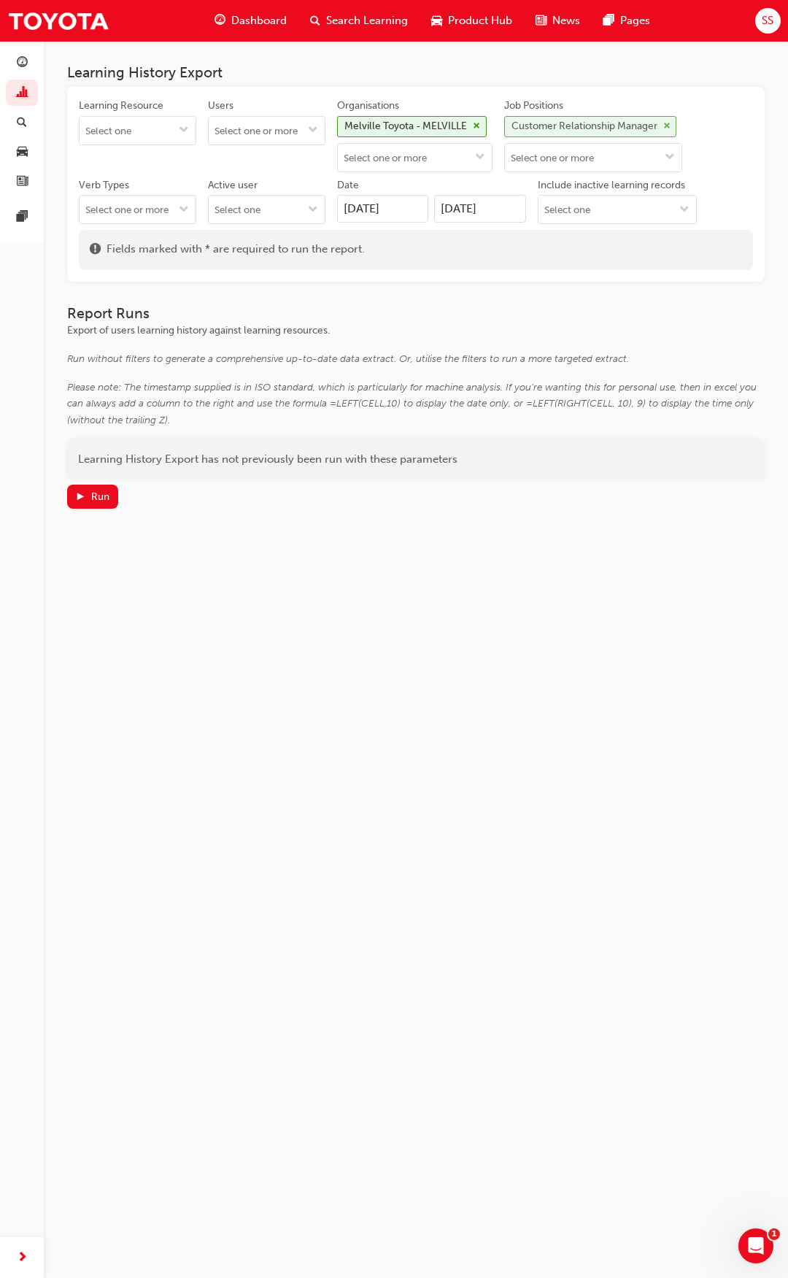
click at [671, 127] on span "cross-icon" at bounding box center [666, 126] width 7 height 9
click at [556, 123] on input "Job Positions" at bounding box center [563, 131] width 116 height 28
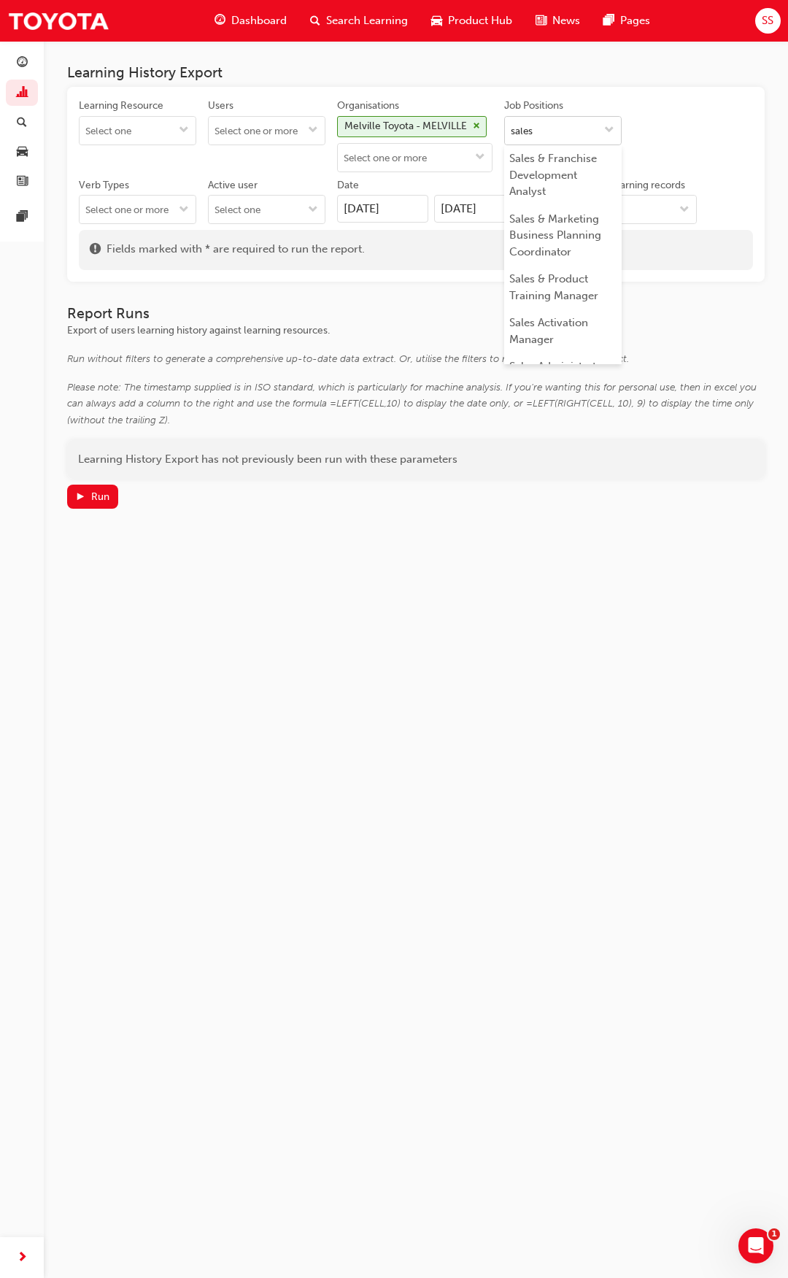
type input "sales c"
click at [562, 153] on li "Sales Consultant" at bounding box center [562, 159] width 117 height 28
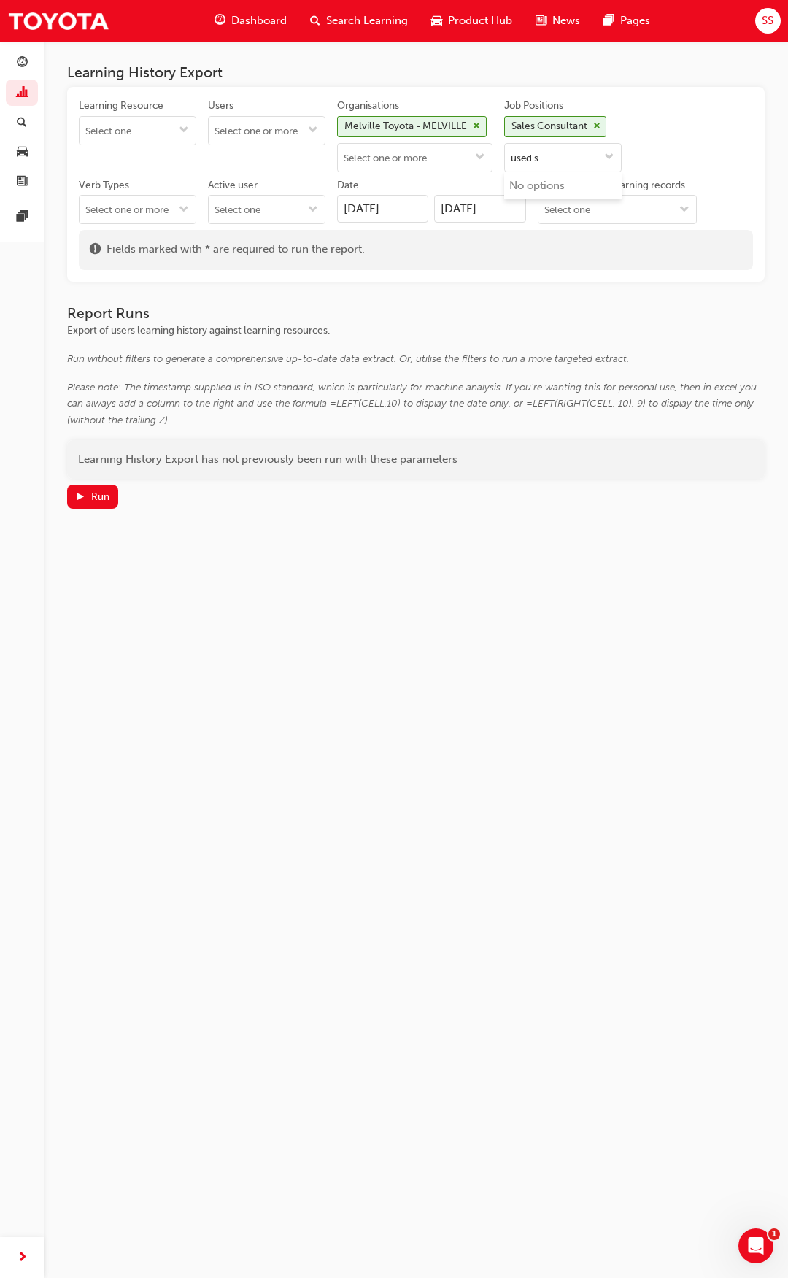
type input "used"
click at [572, 263] on li "Used Vehicles Sales Consultant" at bounding box center [562, 254] width 117 height 44
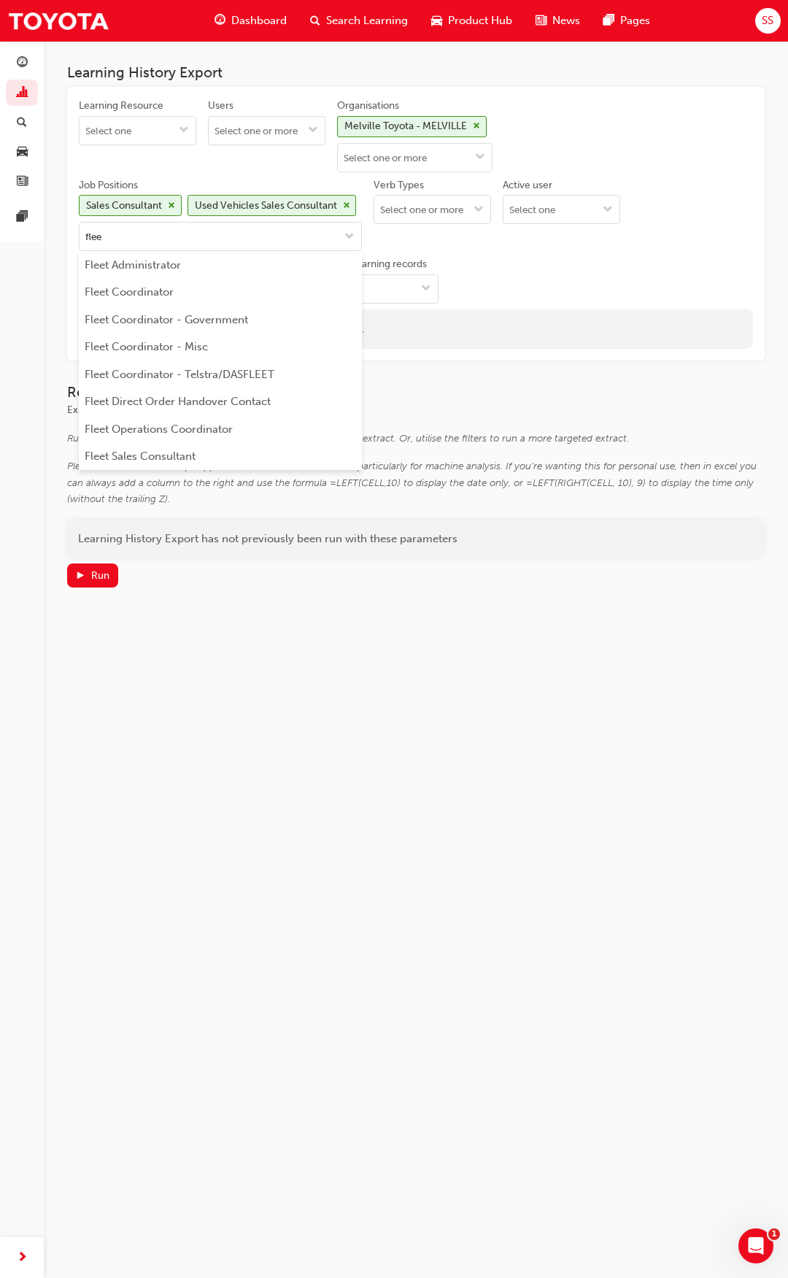
type input "fleet"
click at [184, 458] on li "Fleet Sales Consultant" at bounding box center [220, 457] width 283 height 28
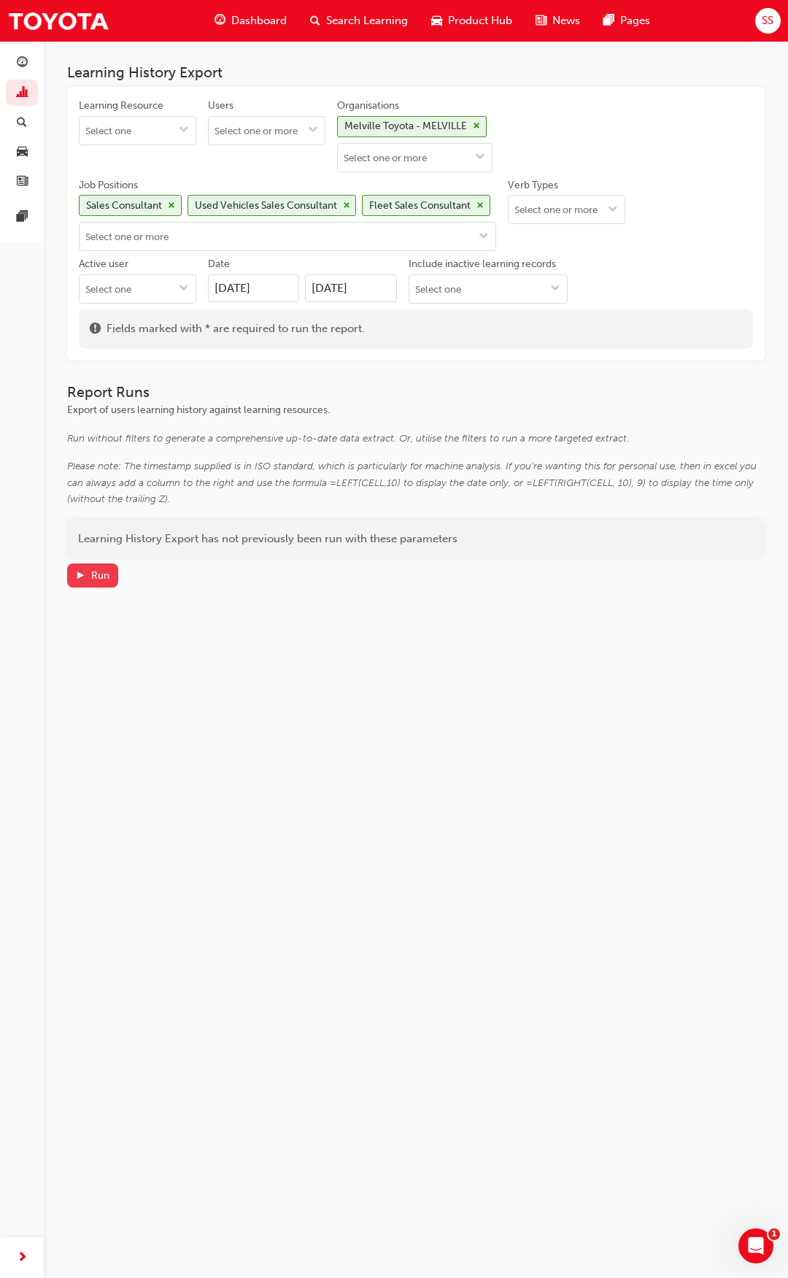
click at [85, 580] on span "play-icon" at bounding box center [80, 577] width 10 height 12
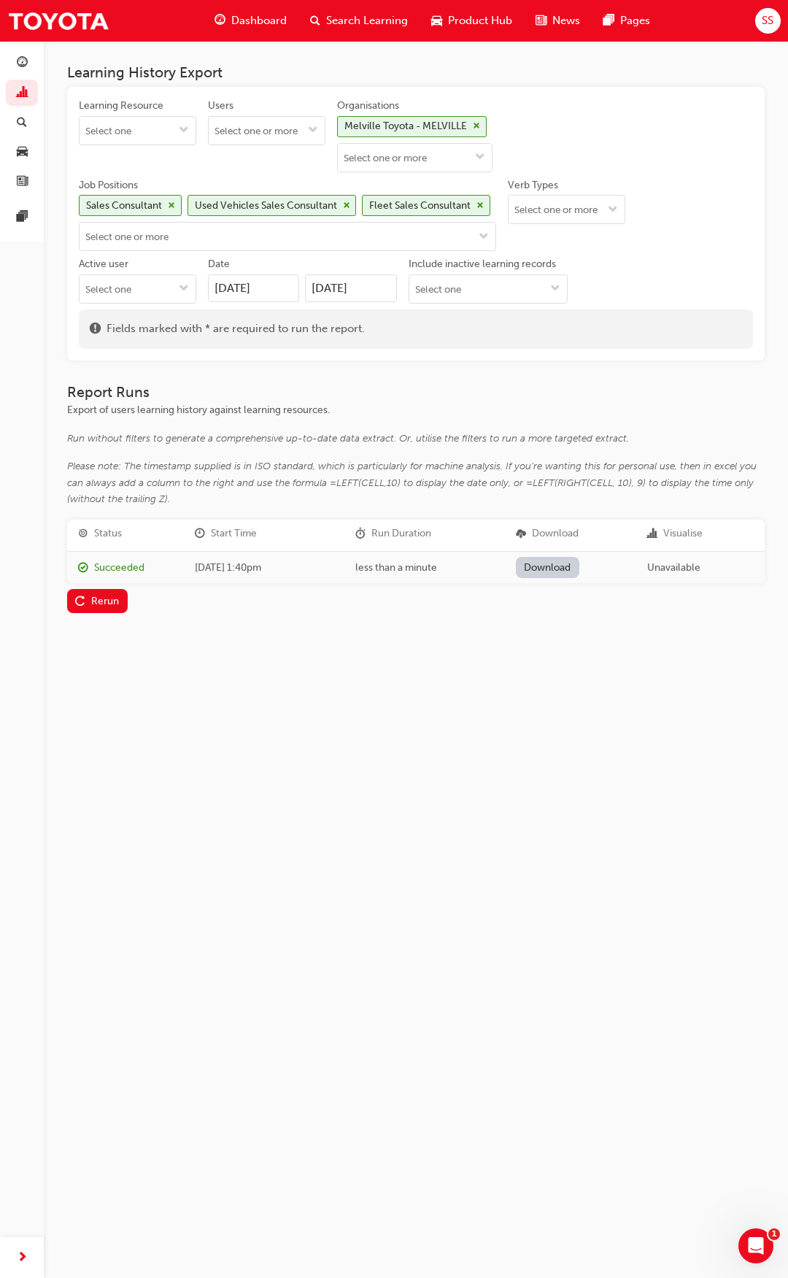
click at [536, 563] on link "Download" at bounding box center [547, 567] width 63 height 21
click at [720, 732] on div "Learning History Export Learning Resource Users Organisations Melville Toyota -…" at bounding box center [394, 639] width 788 height 1278
click at [592, 142] on div "Learning Resource Users Organisations Melville Toyota - MELVILLE Job Positions …" at bounding box center [416, 204] width 674 height 211
click at [479, 204] on span "cross-icon" at bounding box center [480, 205] width 7 height 9
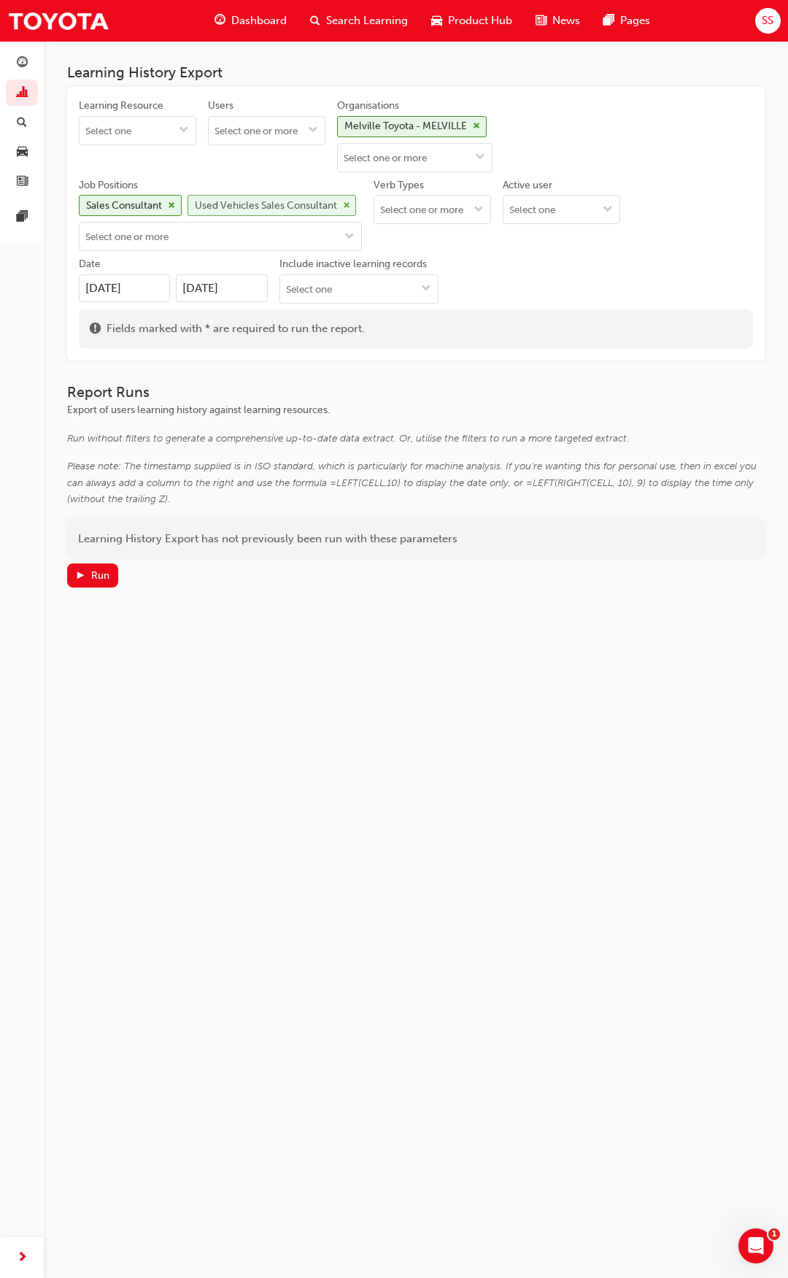
click at [347, 205] on span "cross-icon" at bounding box center [346, 205] width 7 height 9
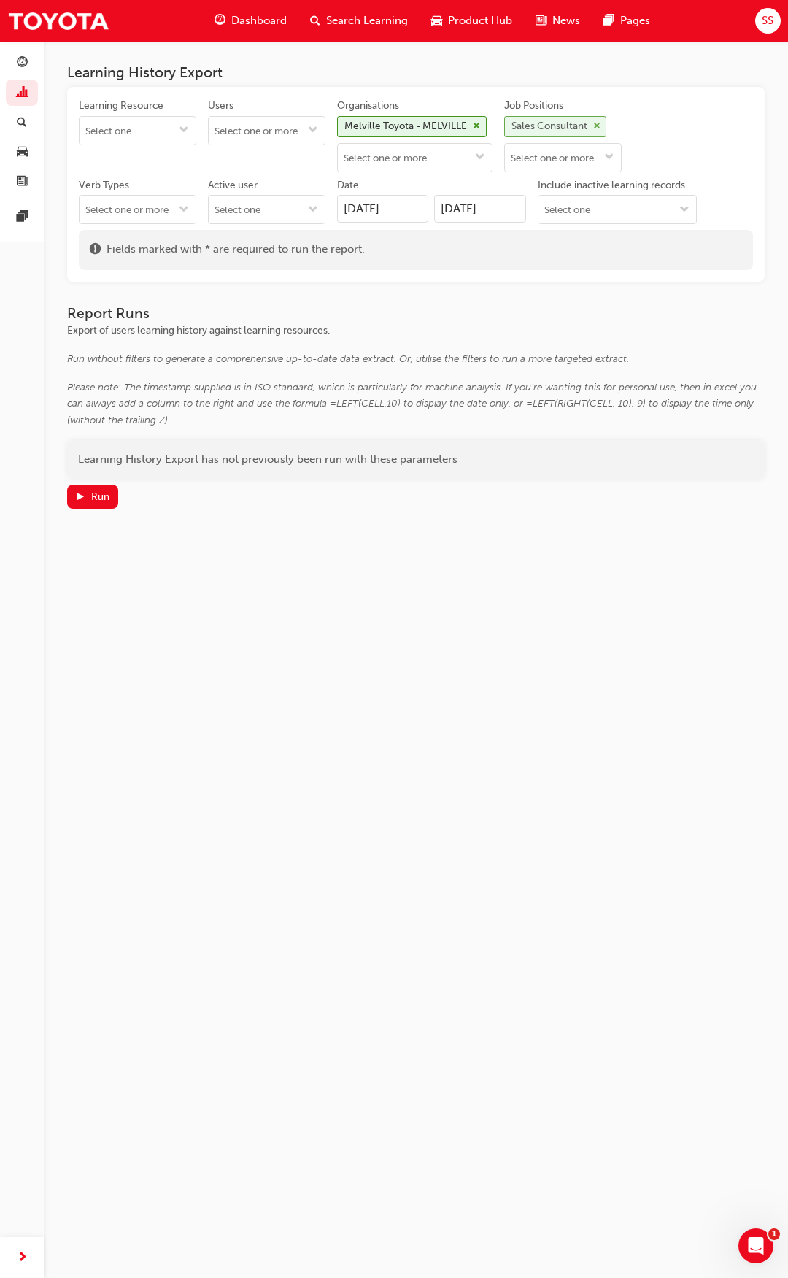
click at [601, 124] on span "cross-icon" at bounding box center [596, 126] width 7 height 9
click at [620, 125] on input "Job Positions" at bounding box center [563, 131] width 116 height 28
type input "bran"
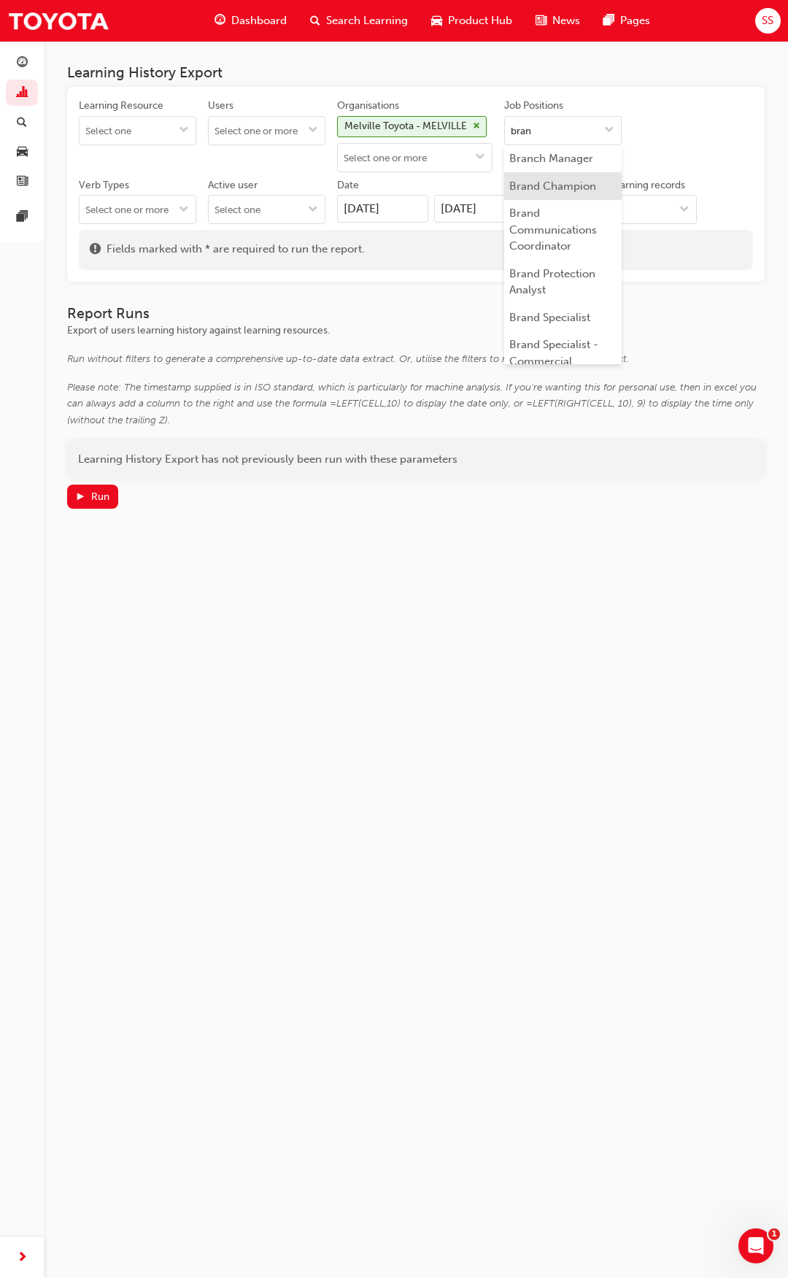
click at [587, 177] on li "Brand Champion" at bounding box center [562, 186] width 117 height 28
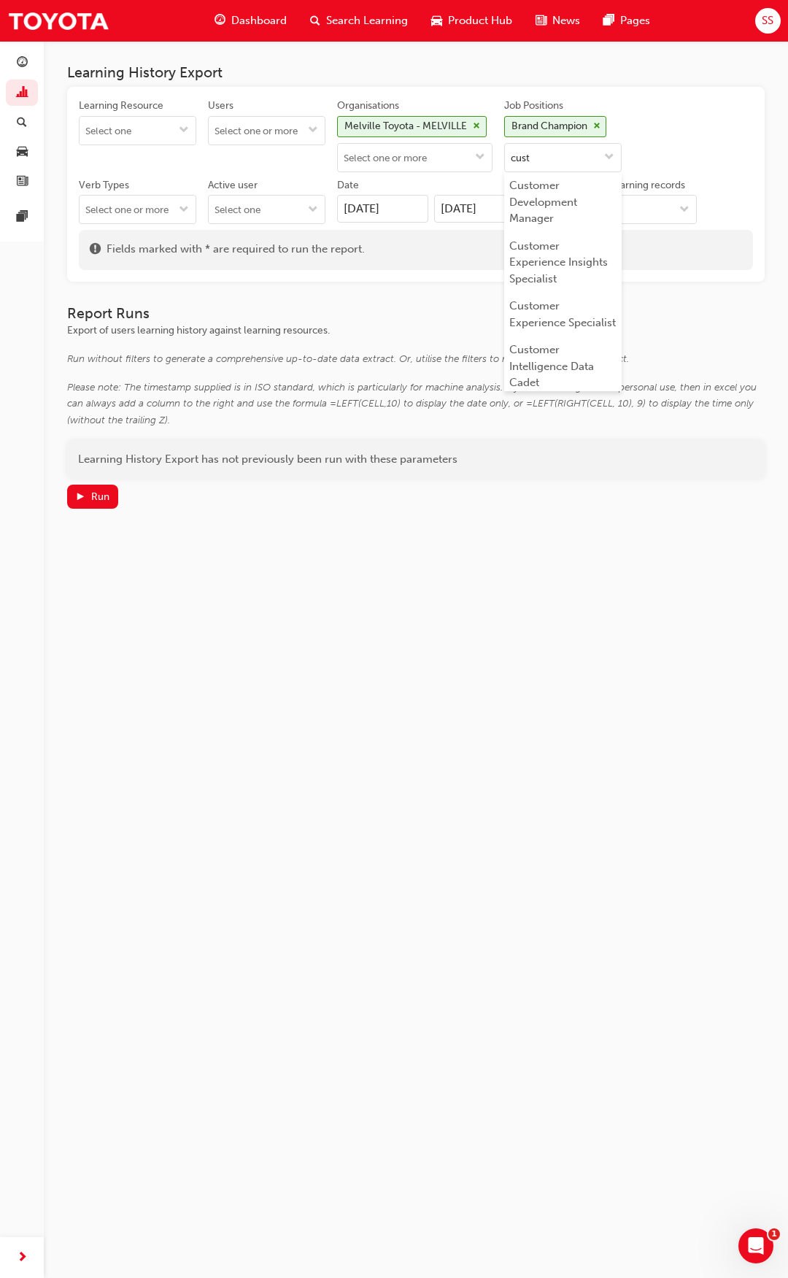
type input "custo"
click at [582, 293] on li "Customer Relationship Consultant" at bounding box center [562, 280] width 117 height 61
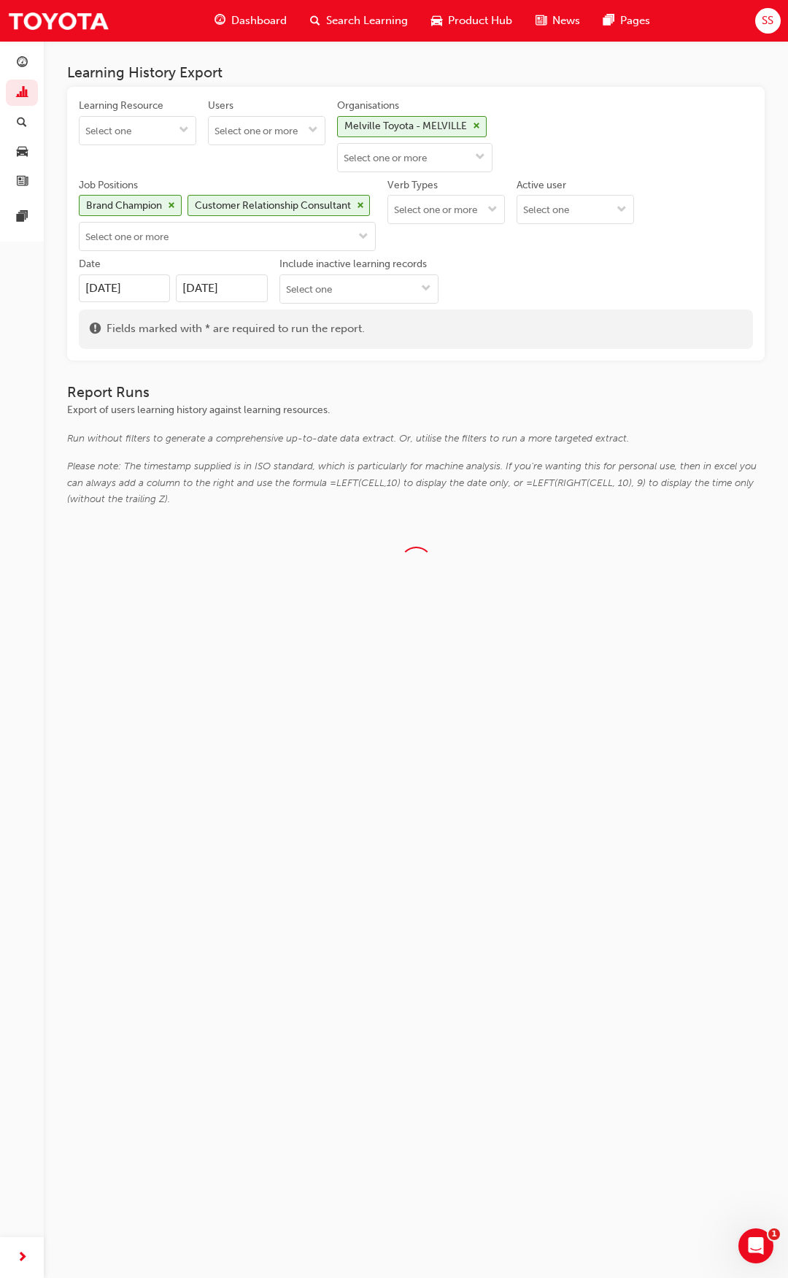
scroll to position [0, 0]
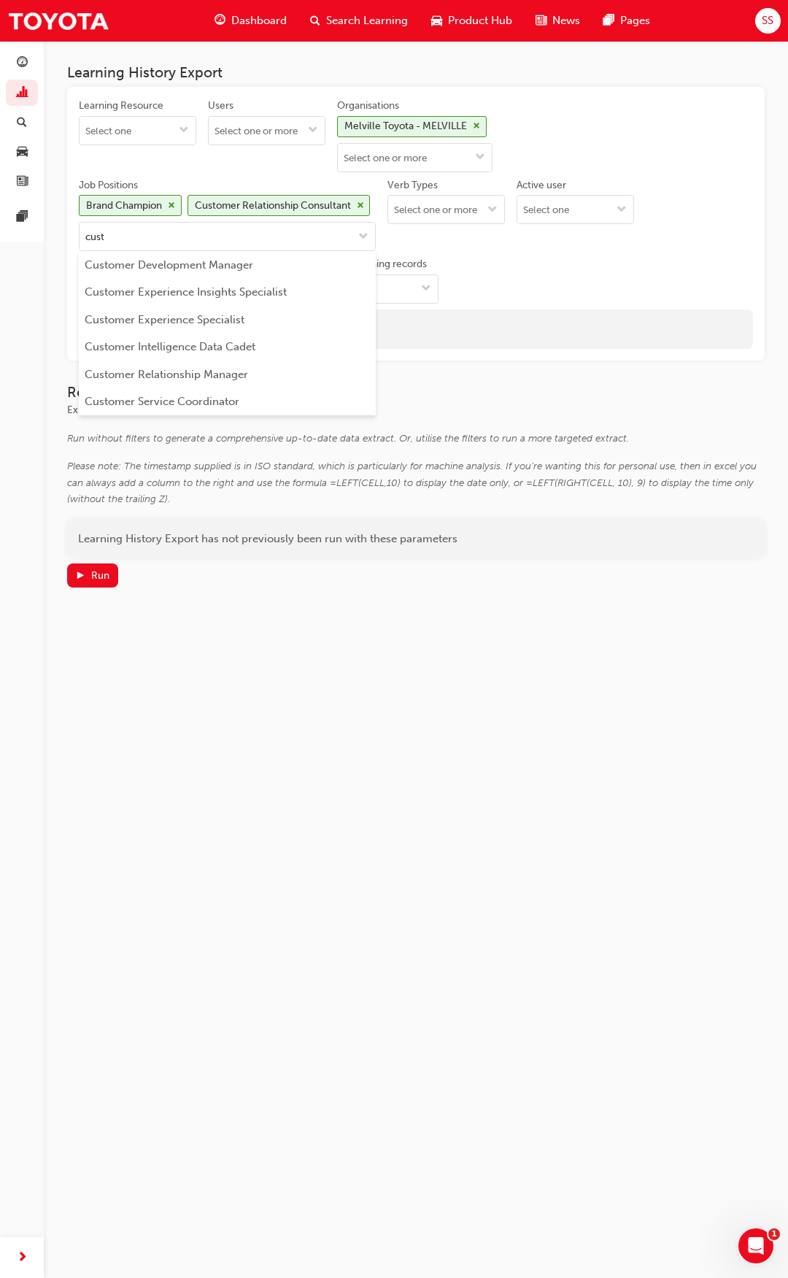
type input "custo"
click at [214, 377] on li "Customer Relationship Manager" at bounding box center [227, 374] width 297 height 28
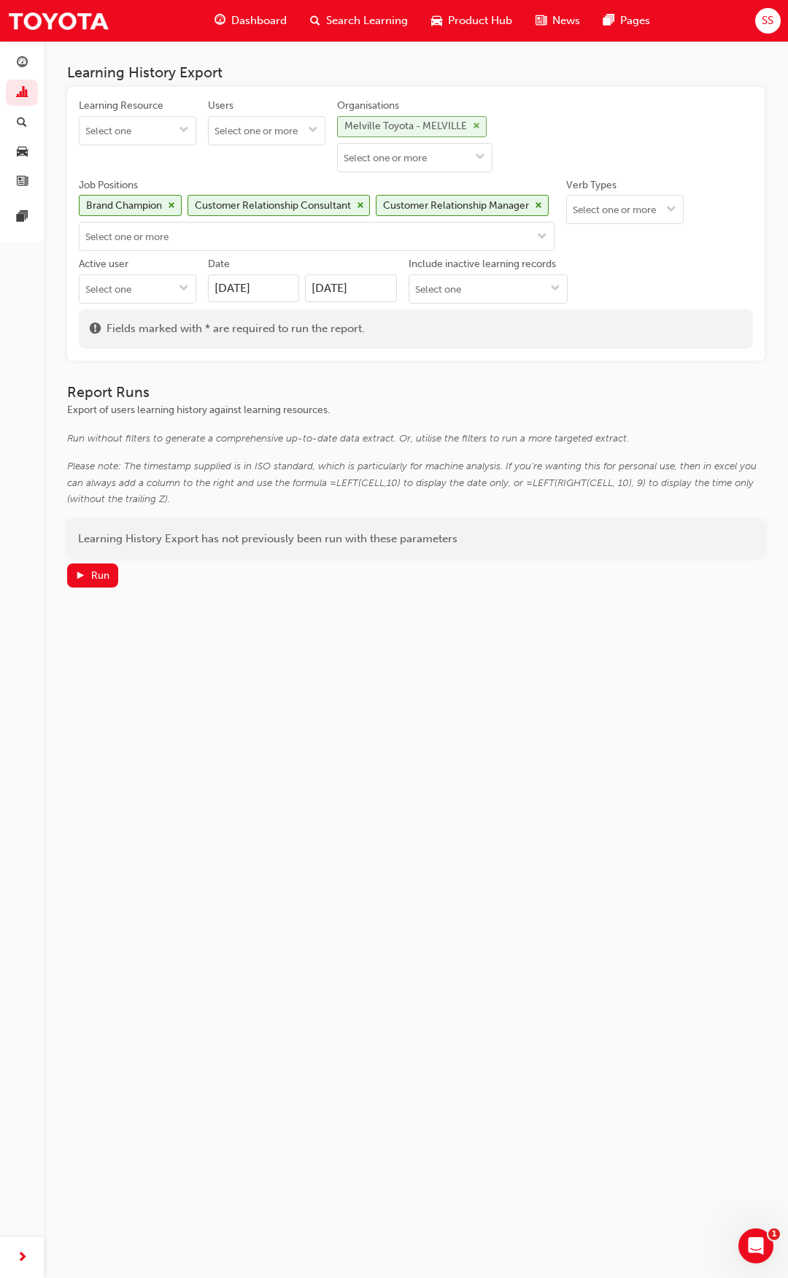
click at [480, 123] on span "cross-icon" at bounding box center [476, 126] width 7 height 9
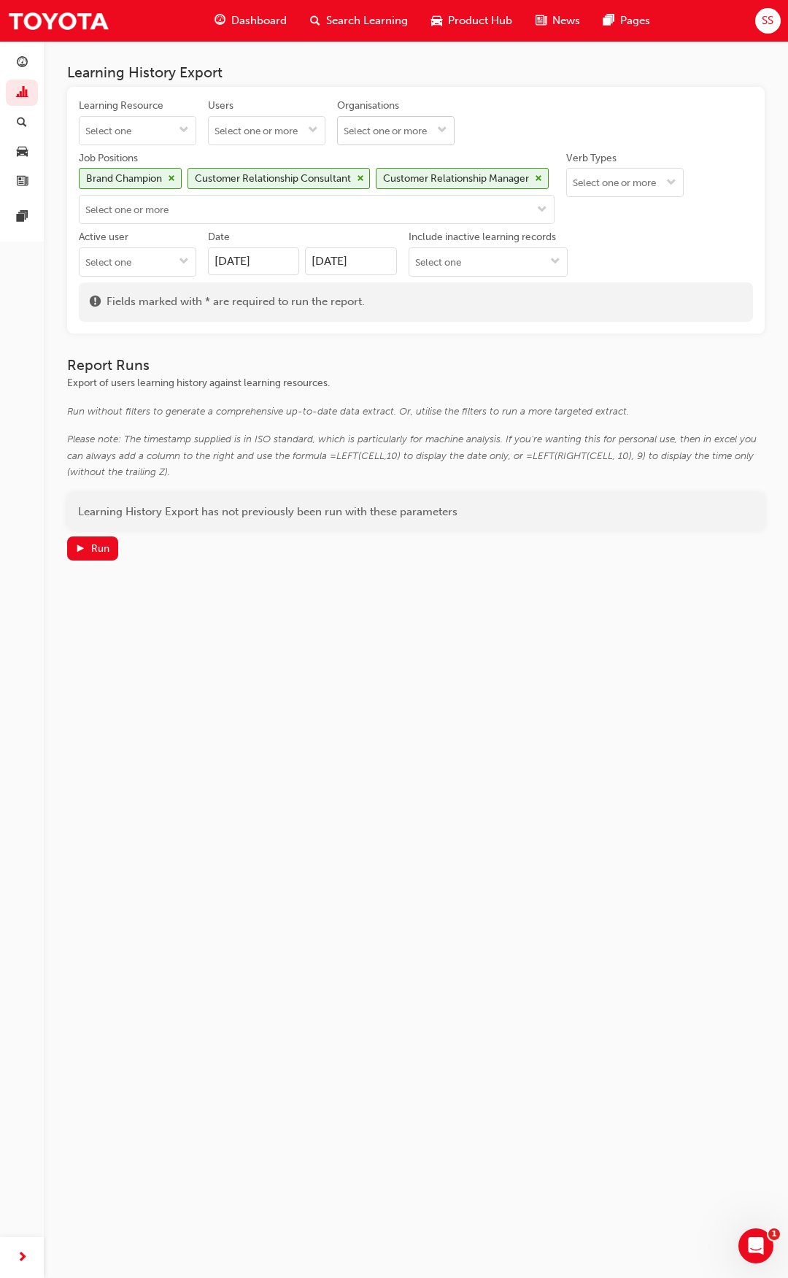
click at [408, 121] on input "Organisations" at bounding box center [396, 131] width 116 height 28
type input "[PERSON_NAME]"
click at [397, 180] on li "Karratha Toyota - KARRATHA" at bounding box center [395, 167] width 117 height 44
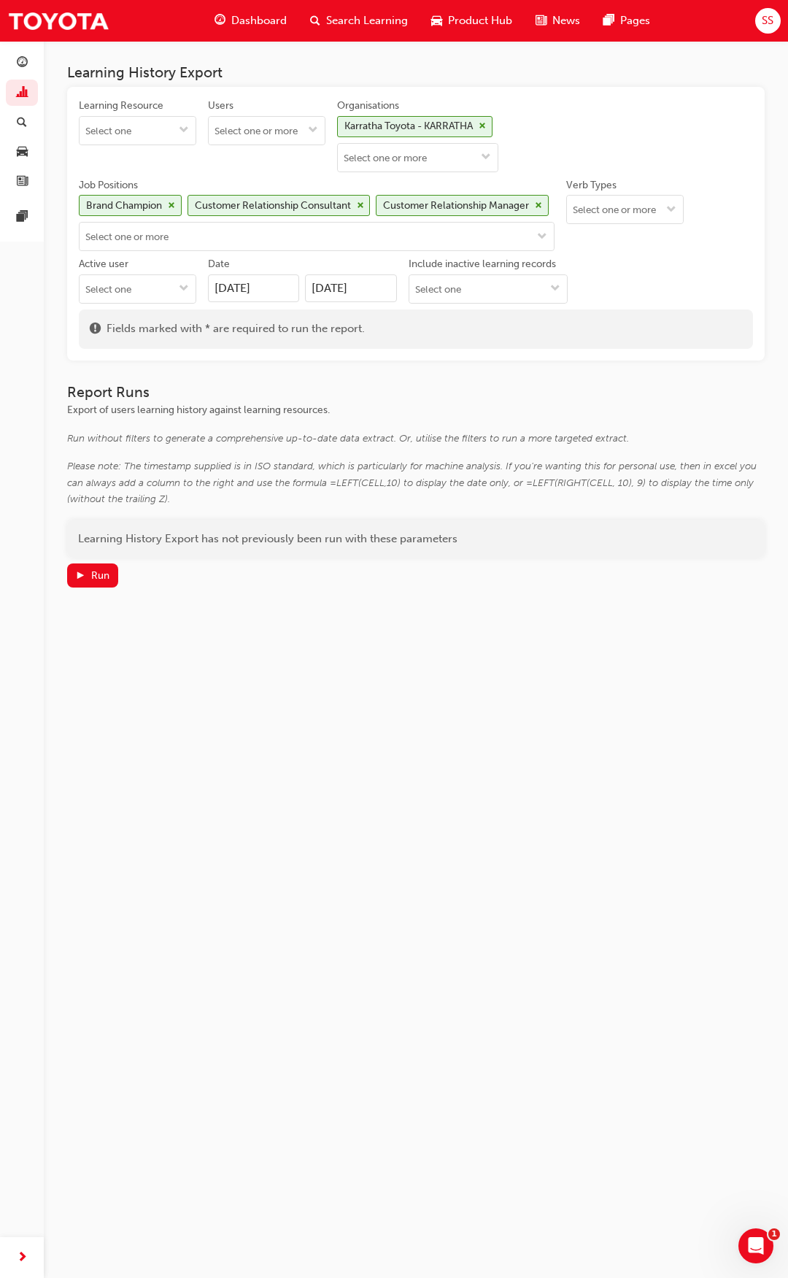
click at [105, 559] on div "Learning History Export has not previously been run with these parameters Run" at bounding box center [416, 554] width 698 height 69
click at [95, 573] on div "Run" at bounding box center [100, 575] width 18 height 12
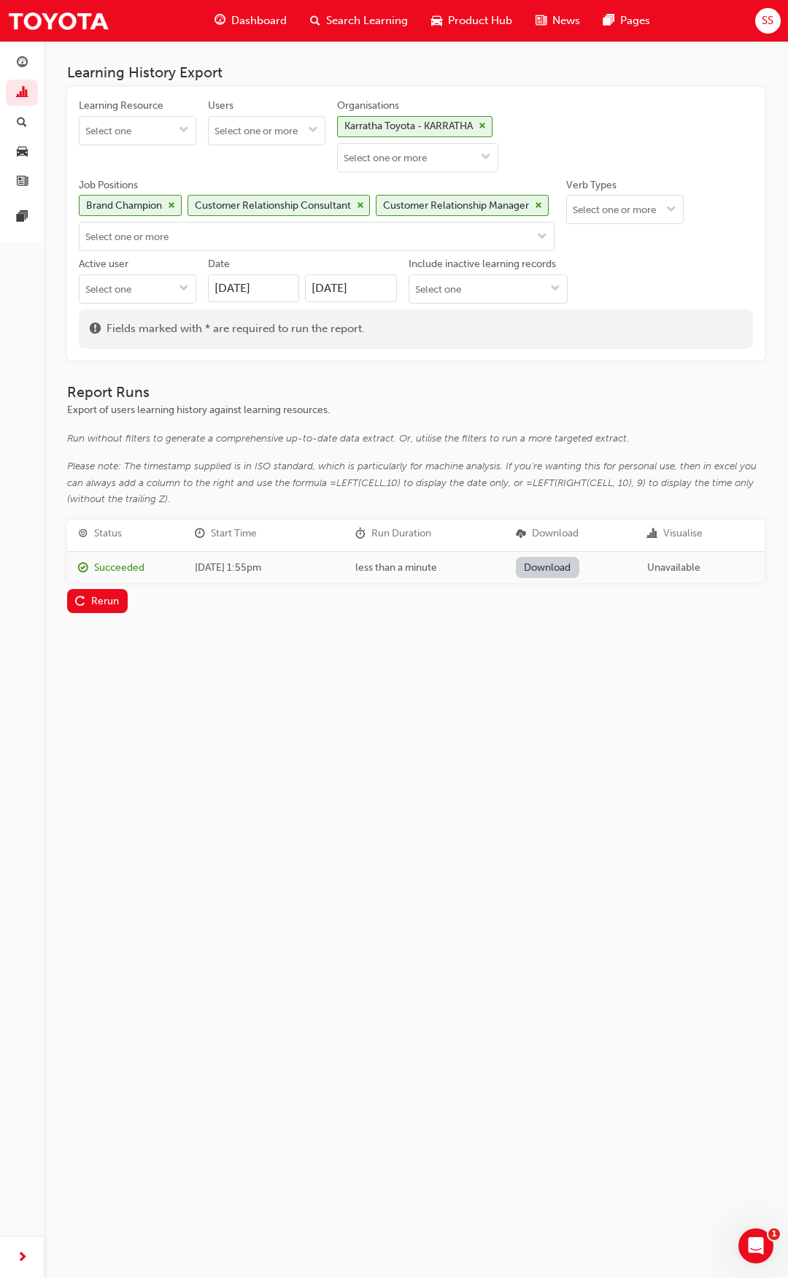
click at [546, 563] on link "Download" at bounding box center [547, 567] width 63 height 21
click at [542, 201] on span "cross-icon" at bounding box center [538, 205] width 7 height 9
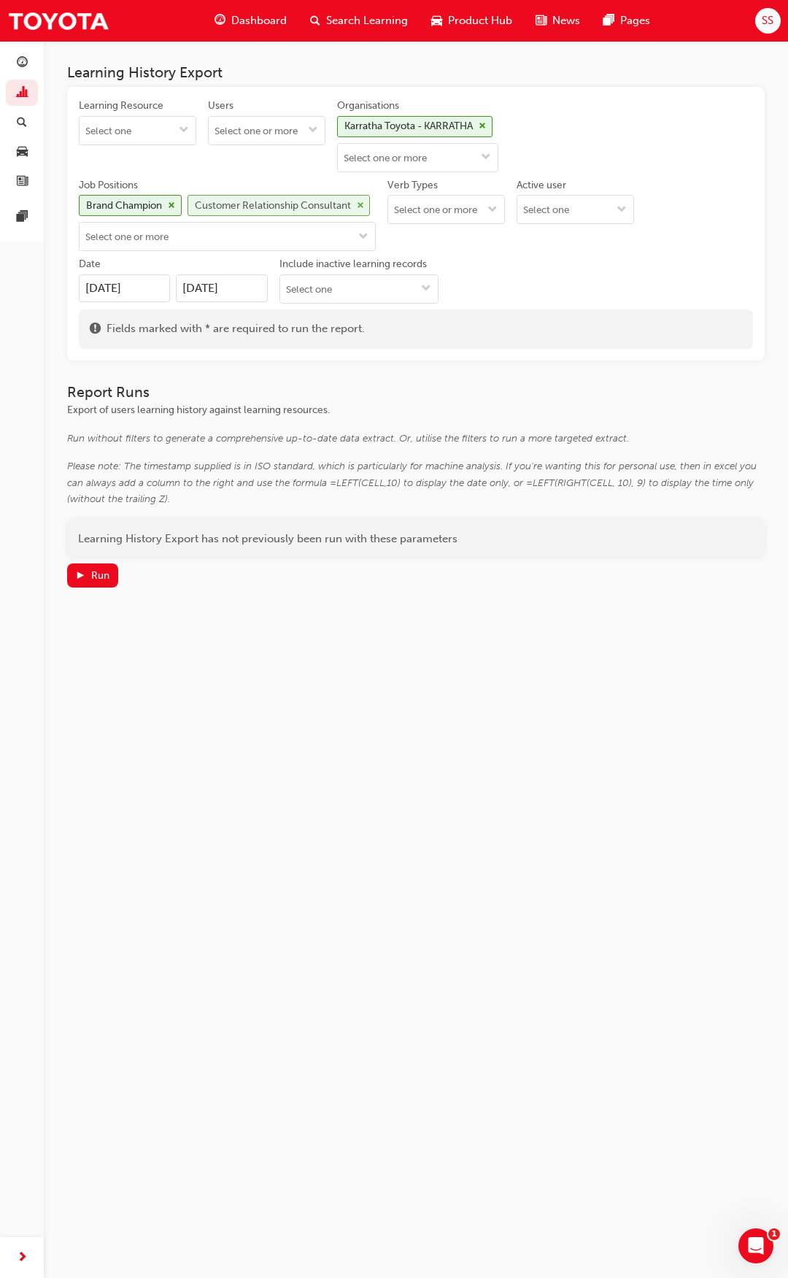
click at [364, 207] on span "cross-icon" at bounding box center [360, 205] width 7 height 9
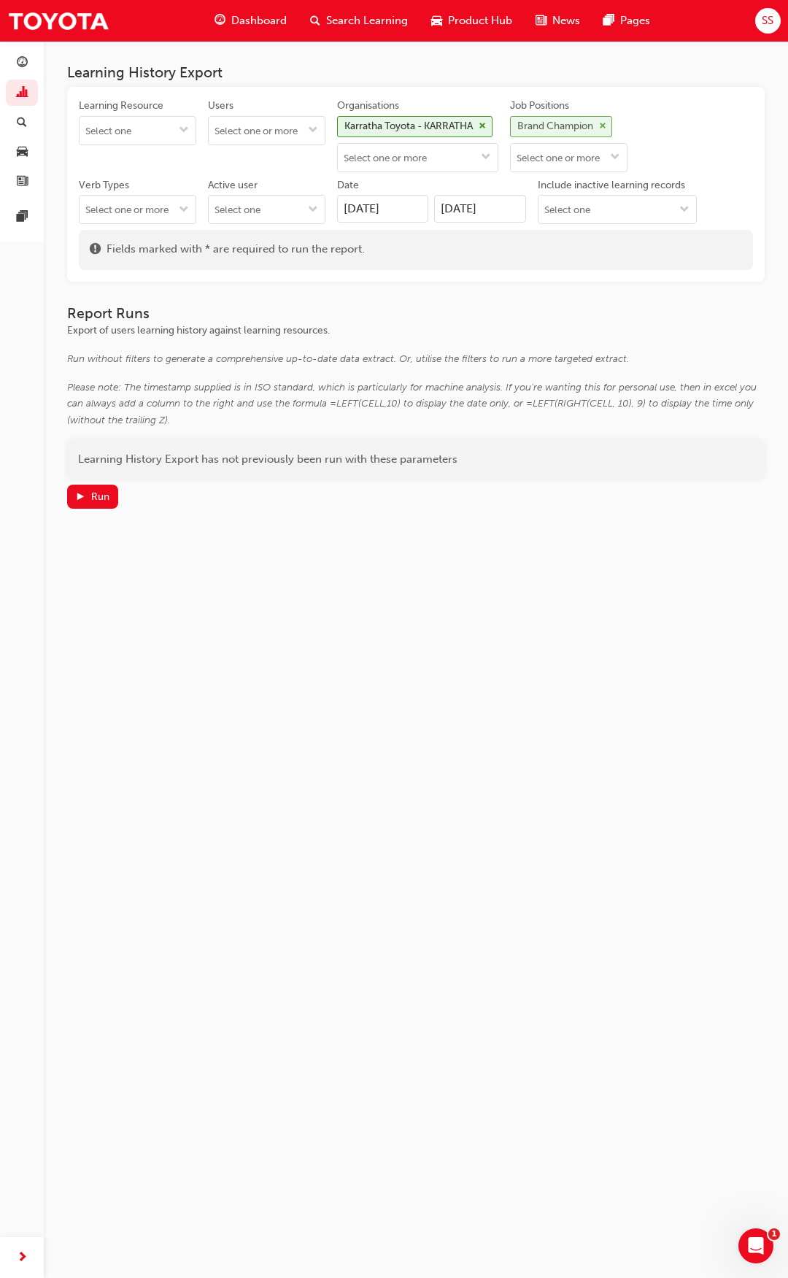
click at [606, 124] on span "cross-icon" at bounding box center [602, 126] width 7 height 9
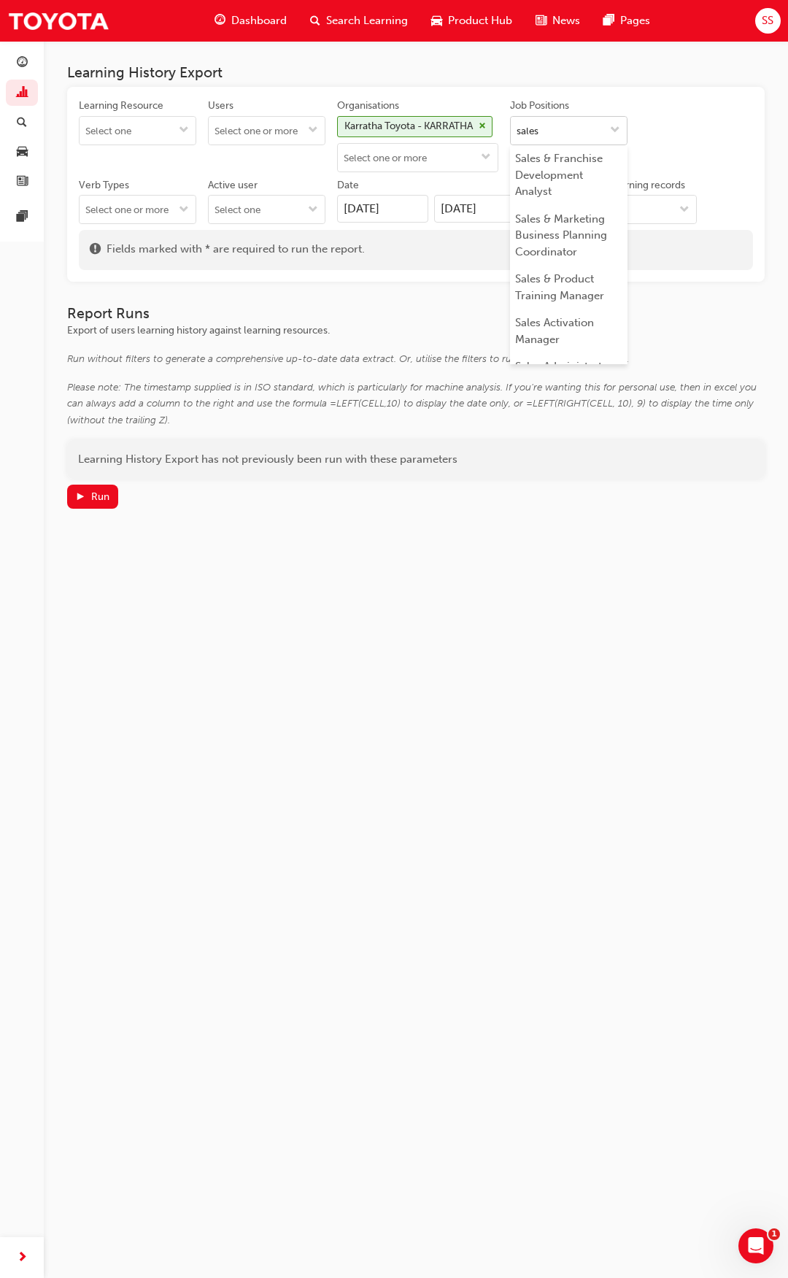
type input "sales c"
click at [587, 162] on li "Sales Consultant" at bounding box center [568, 159] width 117 height 28
type input "used"
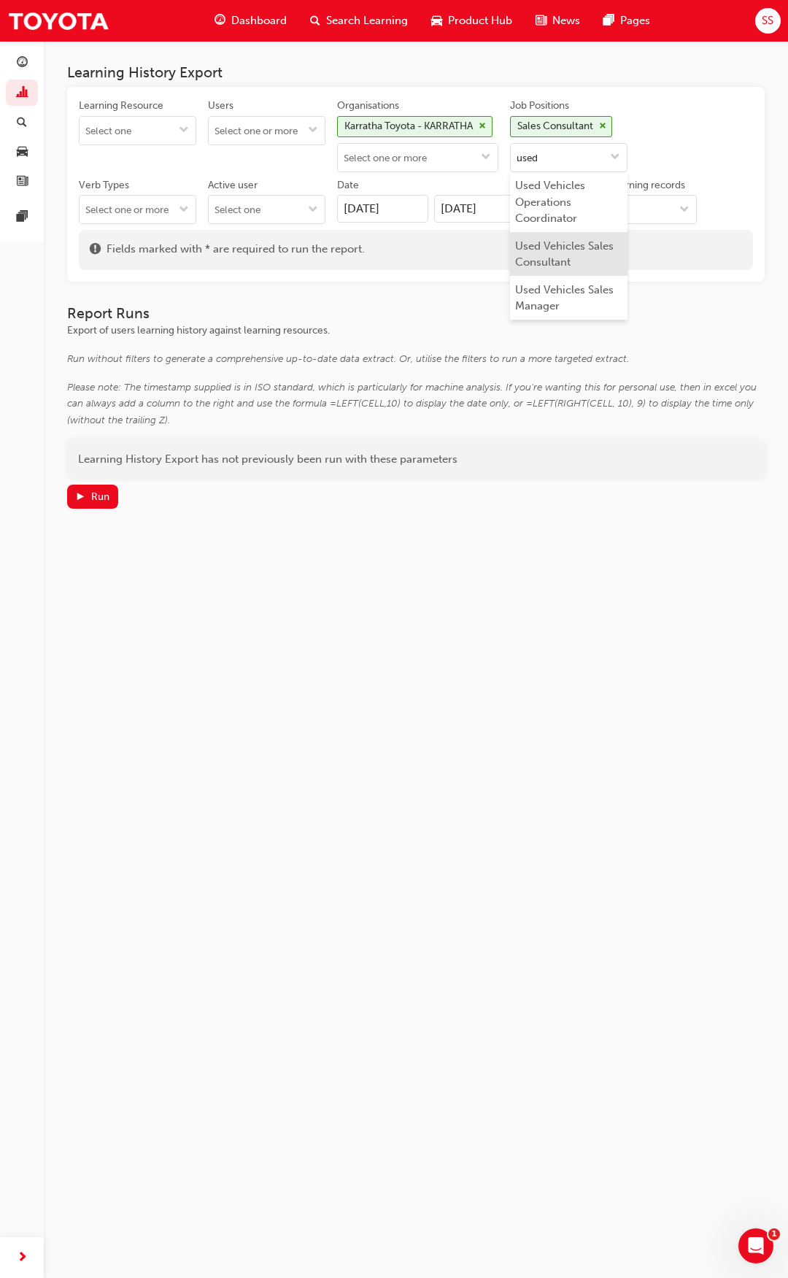
click at [598, 259] on li "Used Vehicles Sales Consultant" at bounding box center [568, 254] width 117 height 44
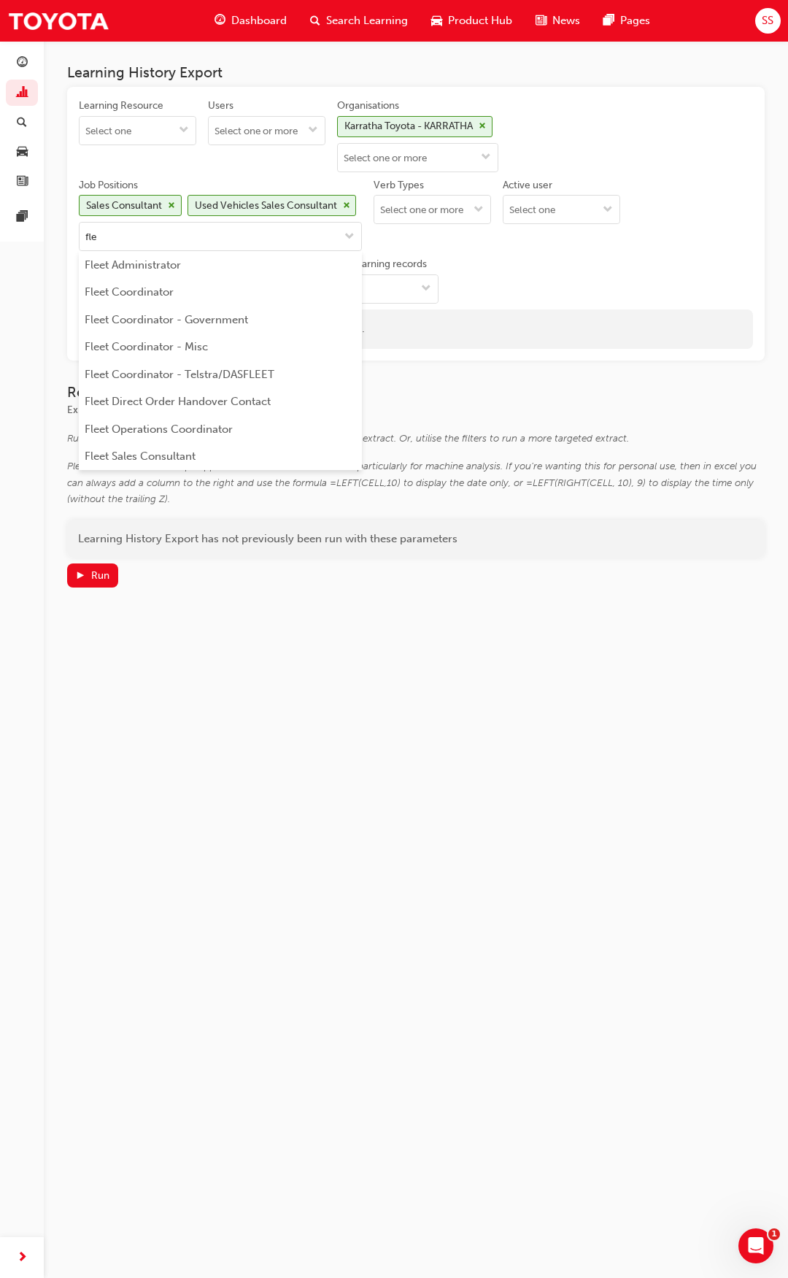
type input "flee"
click at [247, 451] on li "Fleet Sales Consultant" at bounding box center [220, 457] width 283 height 28
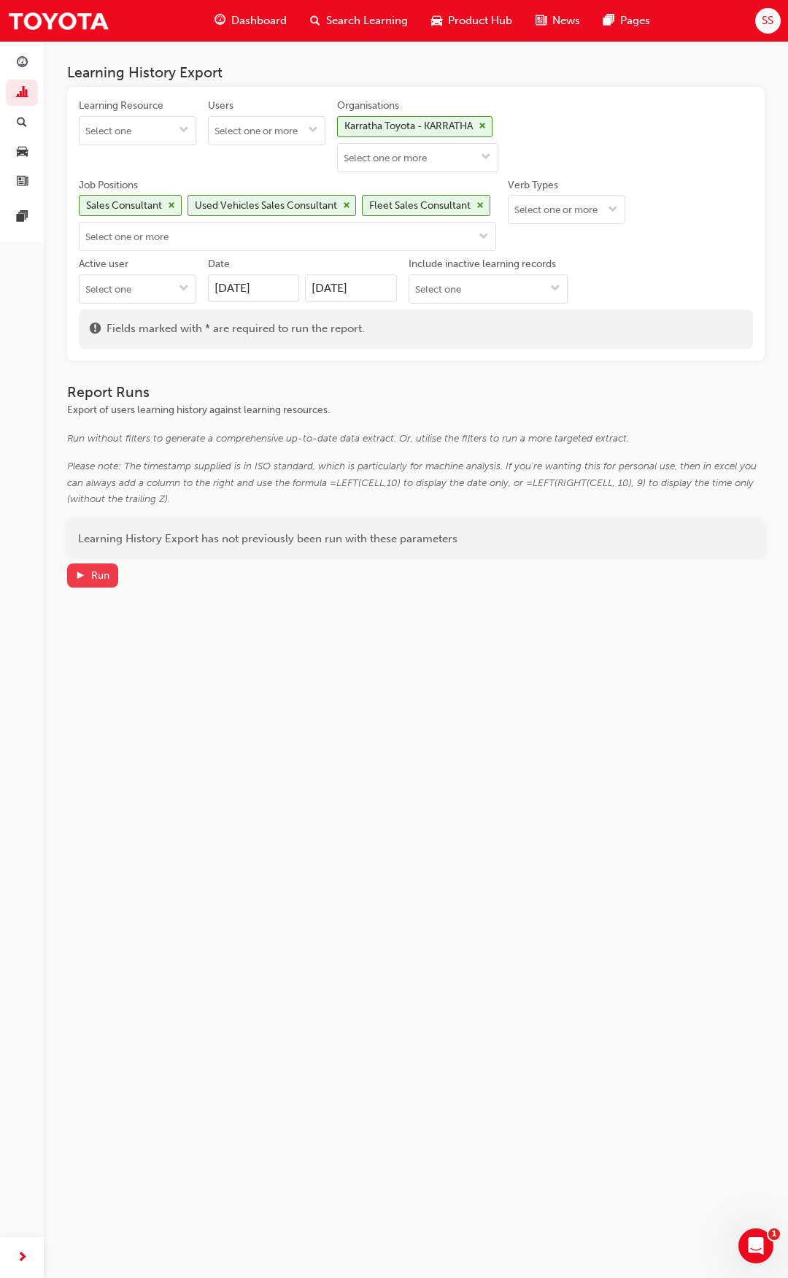
click at [94, 579] on div "Run" at bounding box center [100, 575] width 18 height 12
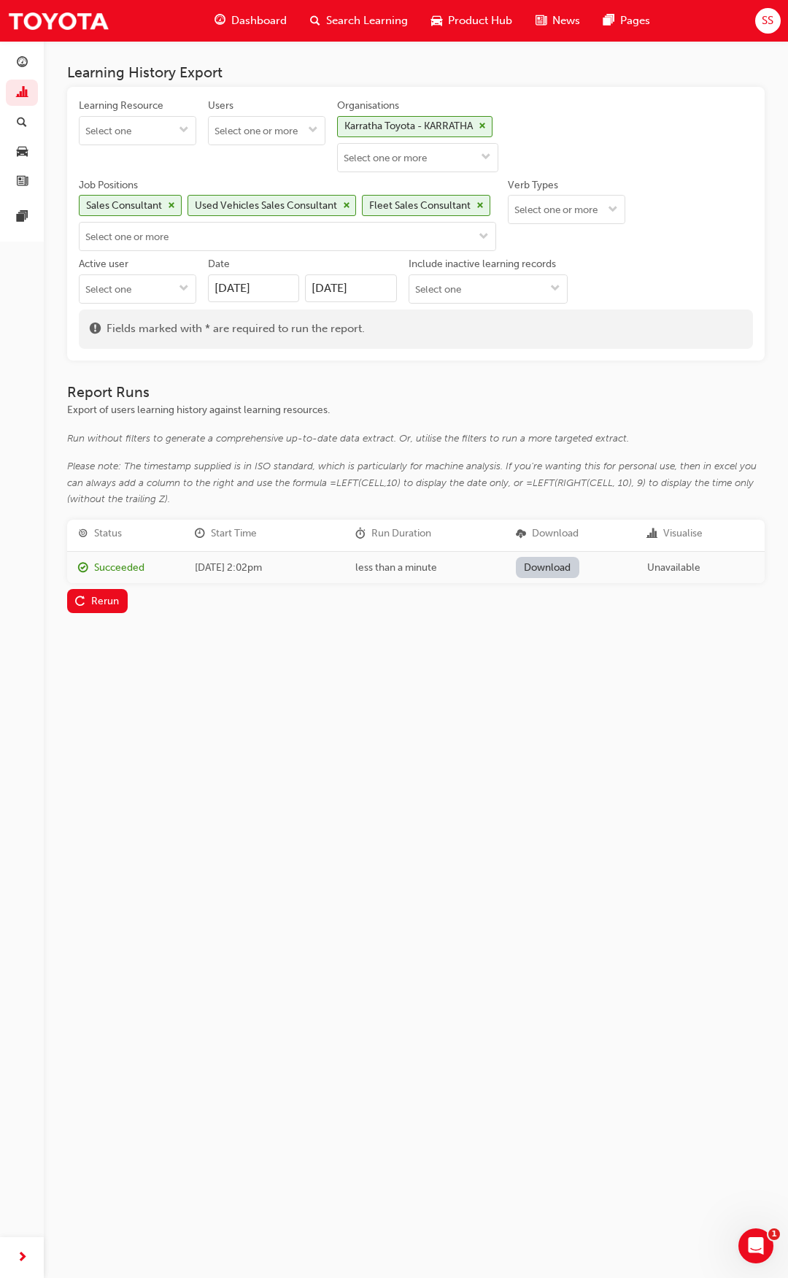
click at [360, 680] on div "Learning History Export Learning Resource Users Organisations Karratha Toyota -…" at bounding box center [394, 639] width 788 height 1278
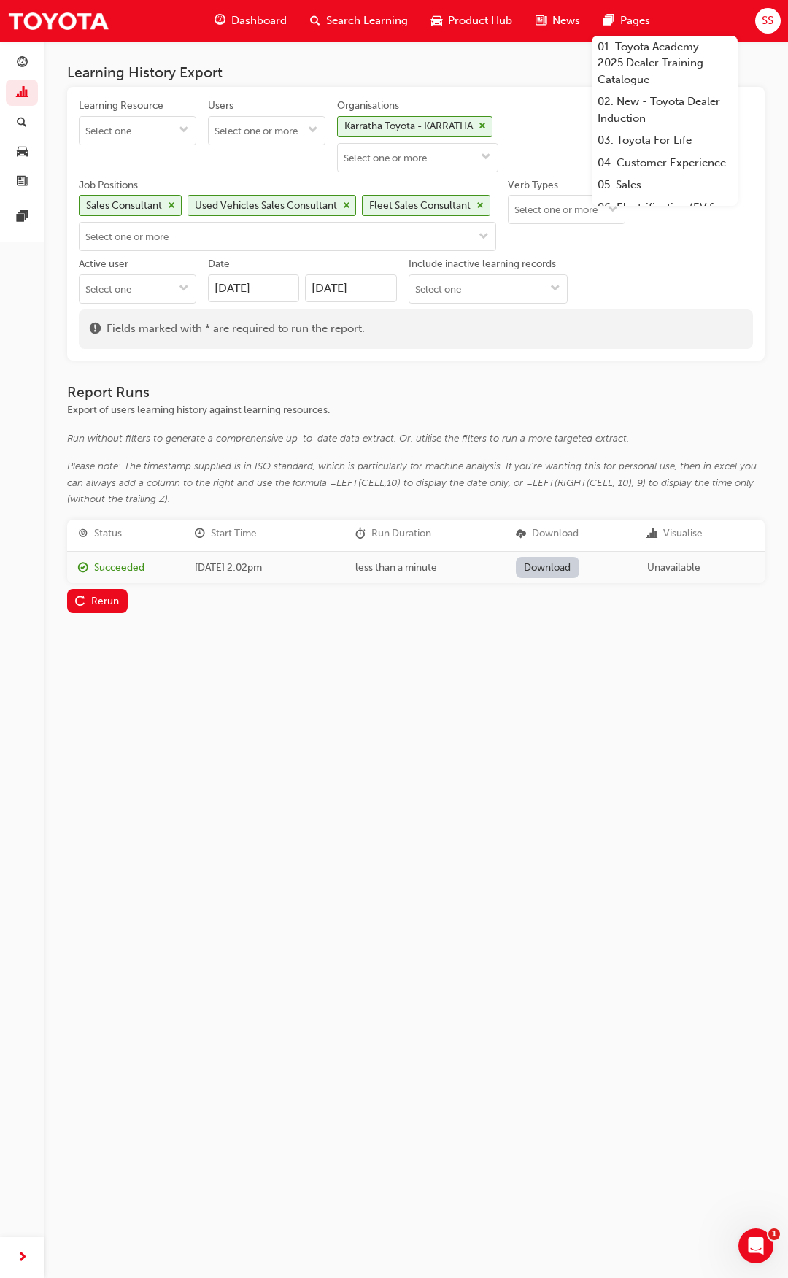
click at [537, 561] on link "Download" at bounding box center [547, 567] width 63 height 21
click at [608, 13] on span "pages-icon" at bounding box center [609, 21] width 11 height 18
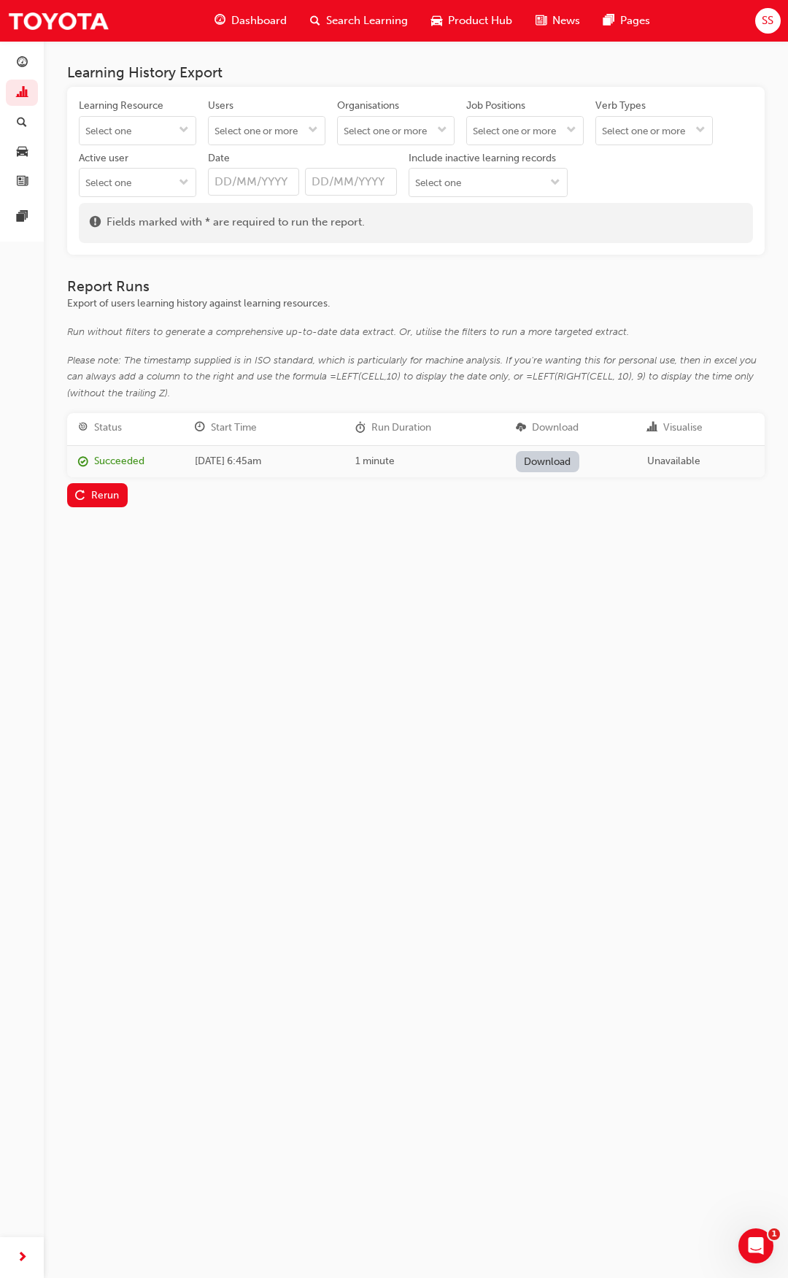
click at [474, 295] on p "Export of users learning history against learning resources." at bounding box center [416, 304] width 698 height 18
click at [346, 554] on div "Learning History Export Learning Resource Users Organisations Job Positions Ver…" at bounding box center [416, 297] width 744 height 513
